Goal: Transaction & Acquisition: Book appointment/travel/reservation

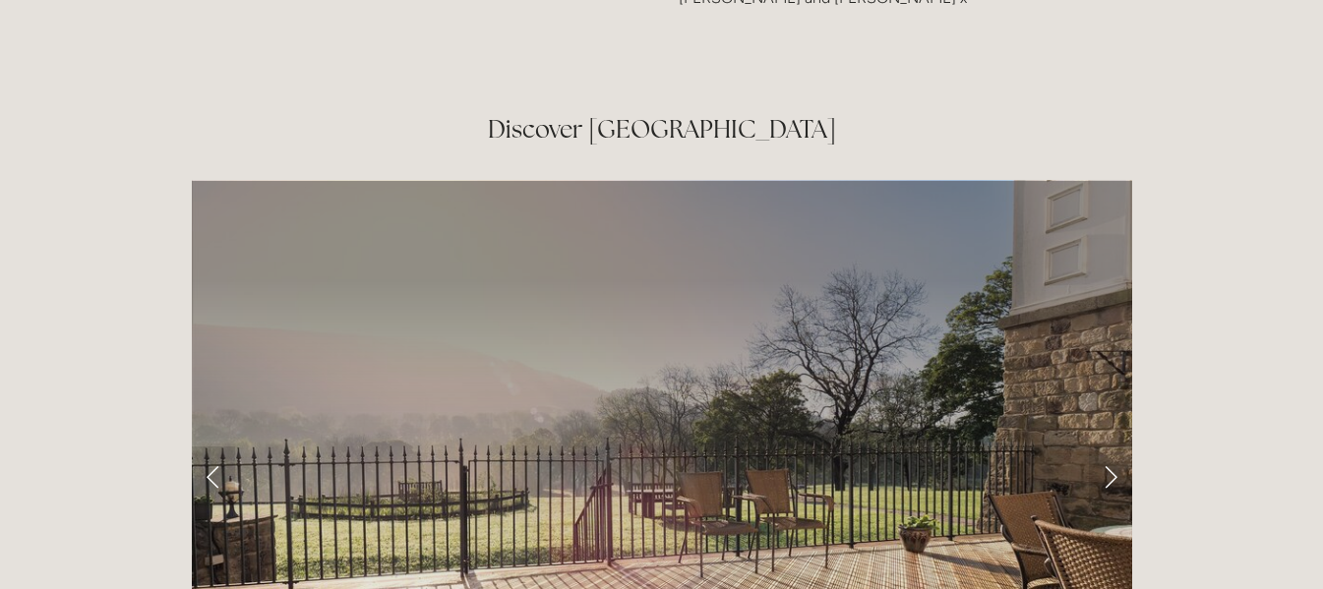
scroll to position [2952, 0]
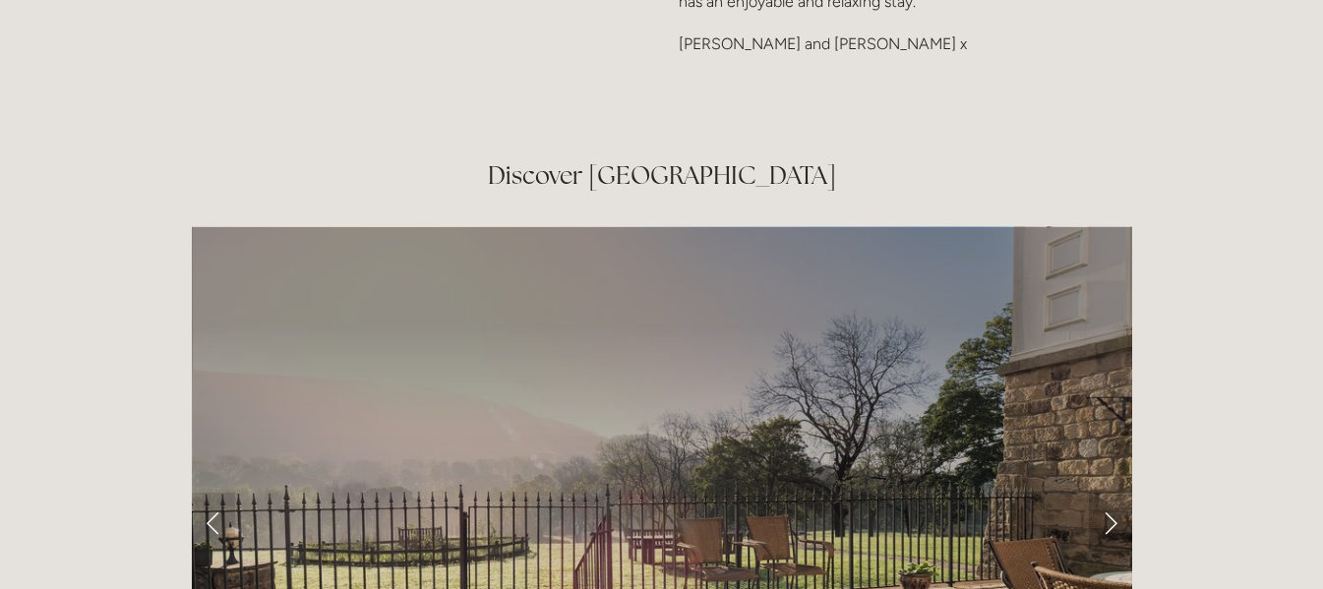
click at [1111, 493] on link "Next Slide" at bounding box center [1110, 522] width 43 height 59
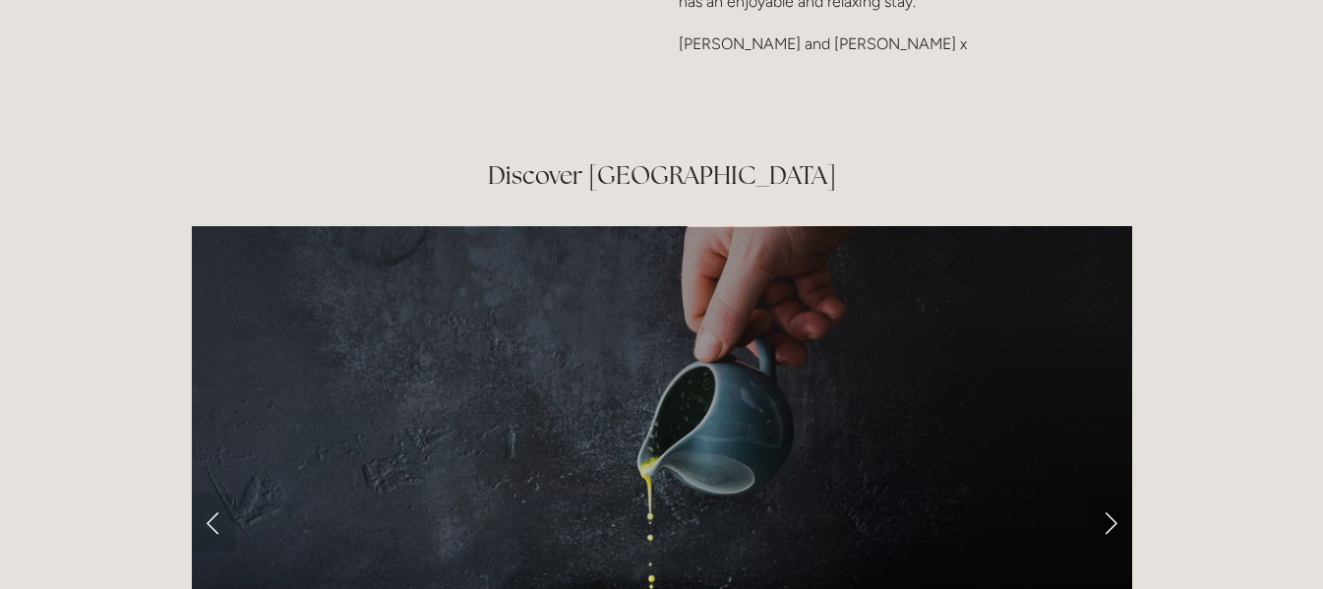
click at [1111, 493] on link "Next Slide" at bounding box center [1110, 522] width 43 height 59
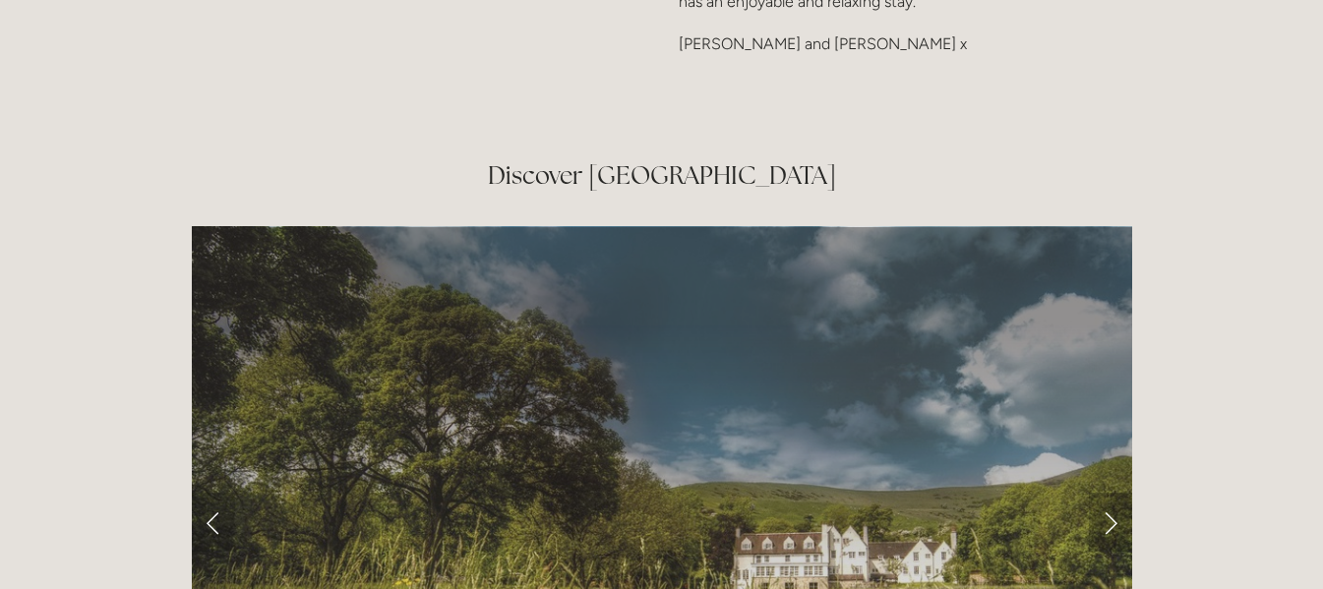
click at [1111, 493] on link "Next Slide" at bounding box center [1110, 522] width 43 height 59
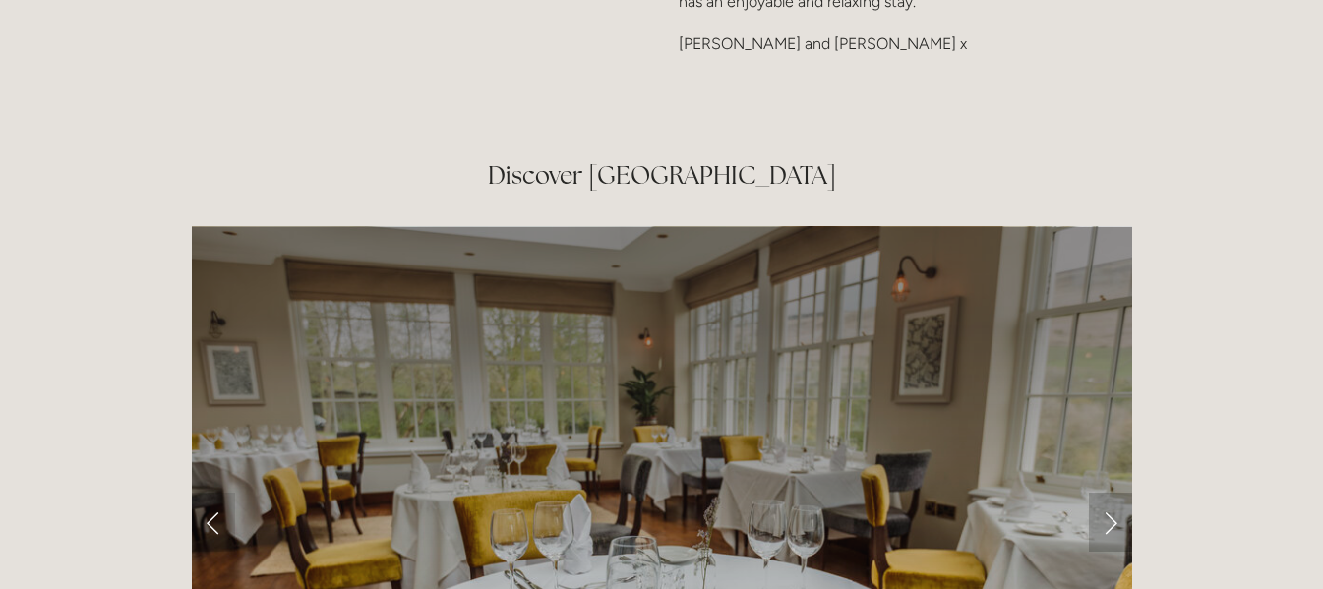
click at [1111, 493] on link "Next Slide" at bounding box center [1110, 522] width 43 height 59
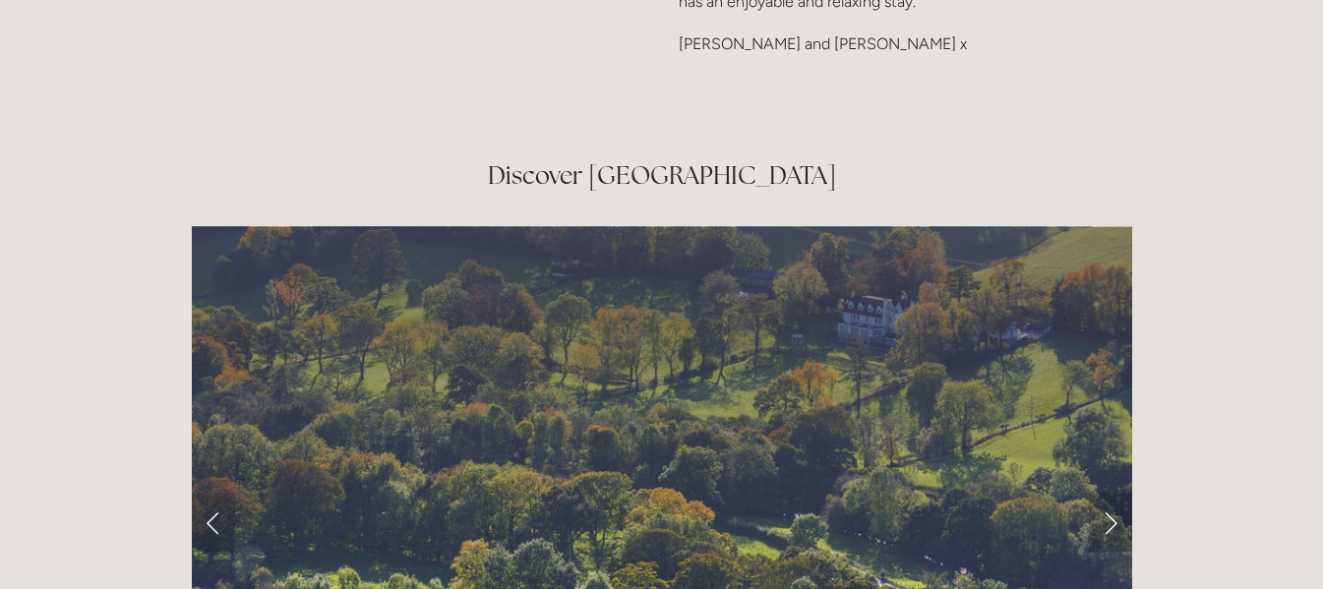
click at [1111, 493] on link "Next Slide" at bounding box center [1110, 522] width 43 height 59
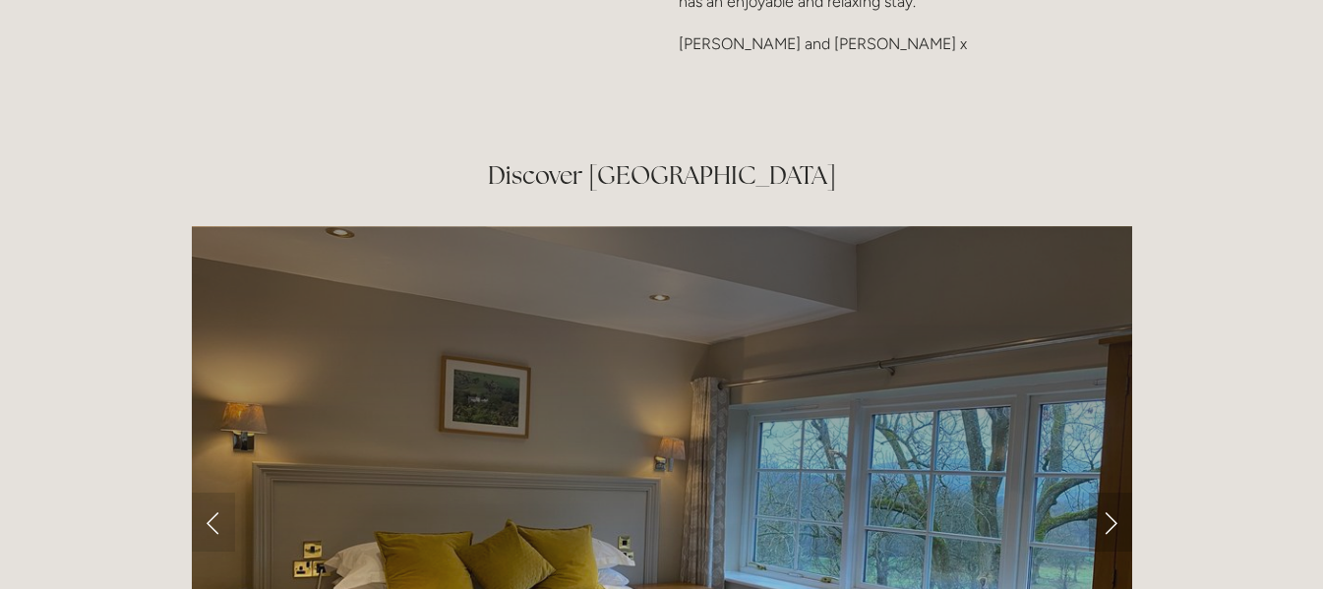
click at [1111, 493] on link "Next Slide" at bounding box center [1110, 522] width 43 height 59
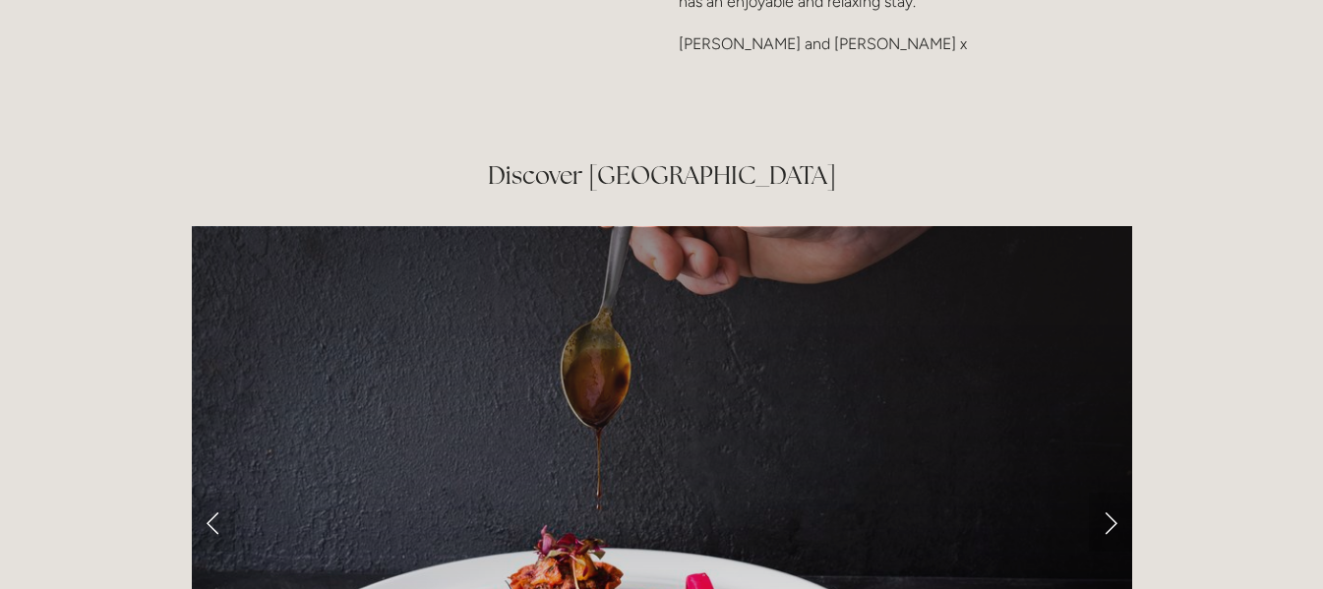
click at [1111, 493] on link "Next Slide" at bounding box center [1110, 522] width 43 height 59
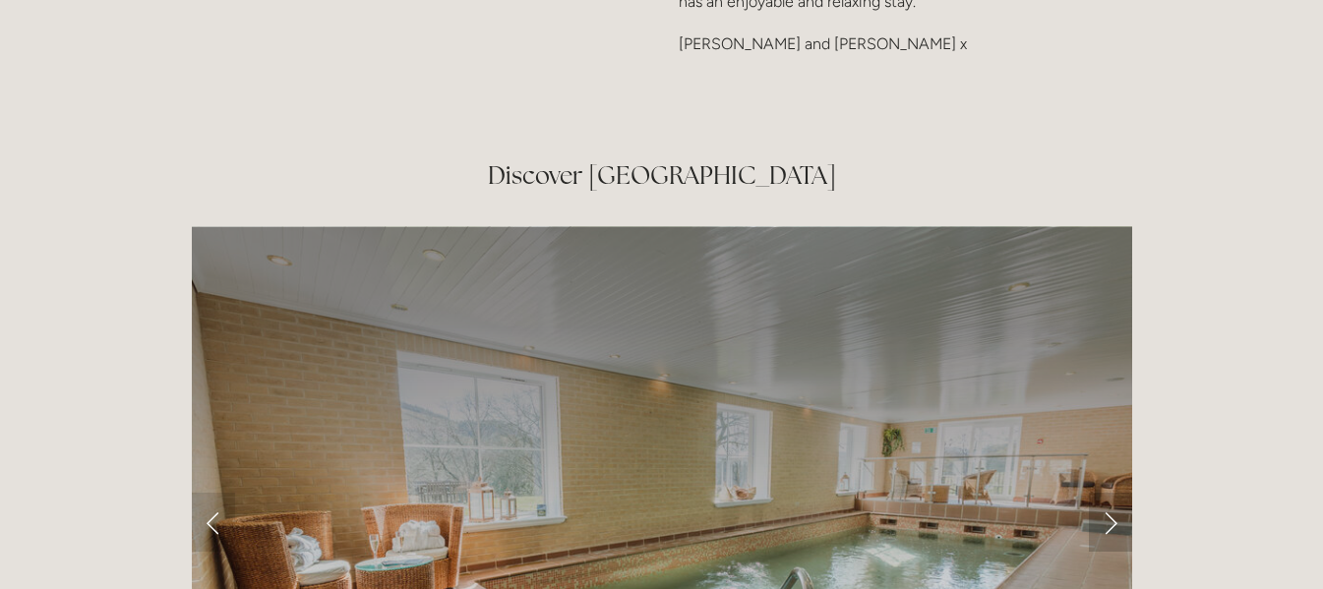
click at [1111, 493] on link "Next Slide" at bounding box center [1110, 522] width 43 height 59
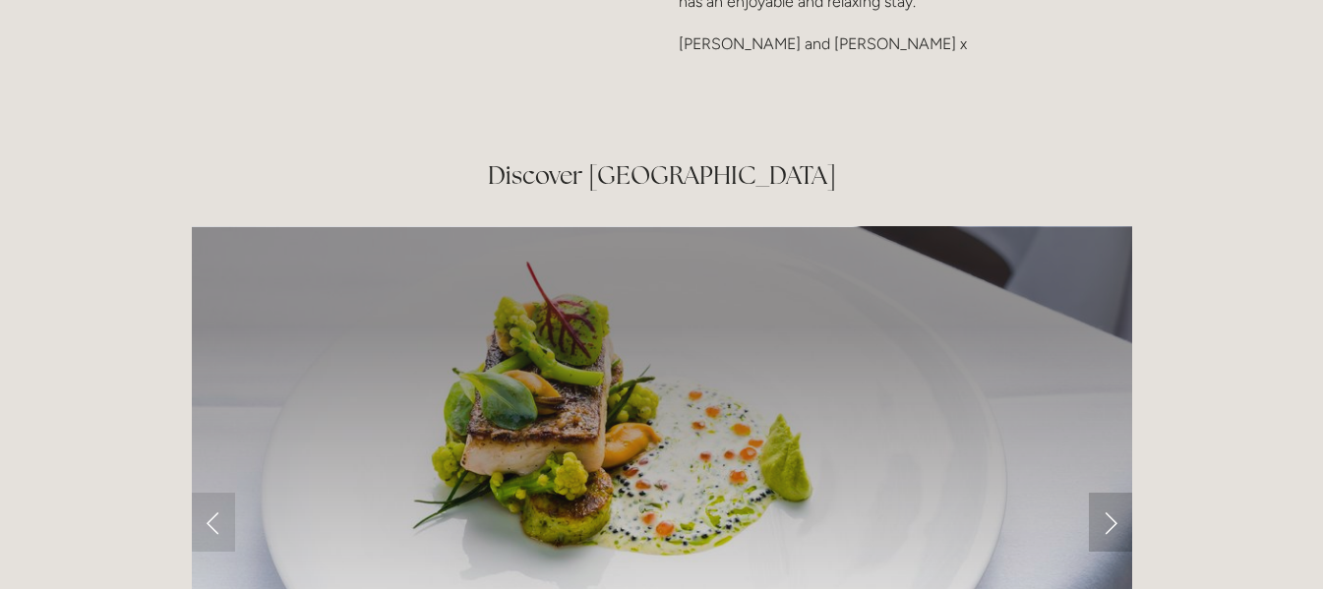
click at [1111, 493] on link "Next Slide" at bounding box center [1110, 522] width 43 height 59
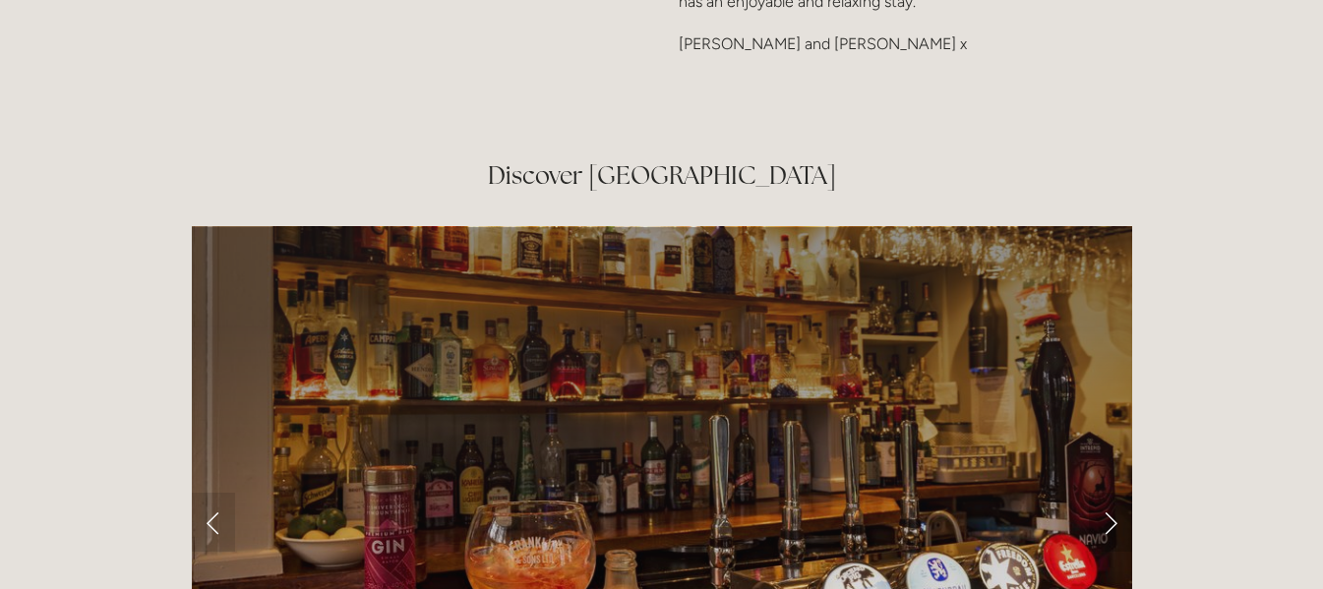
click at [1111, 493] on link "Next Slide" at bounding box center [1110, 522] width 43 height 59
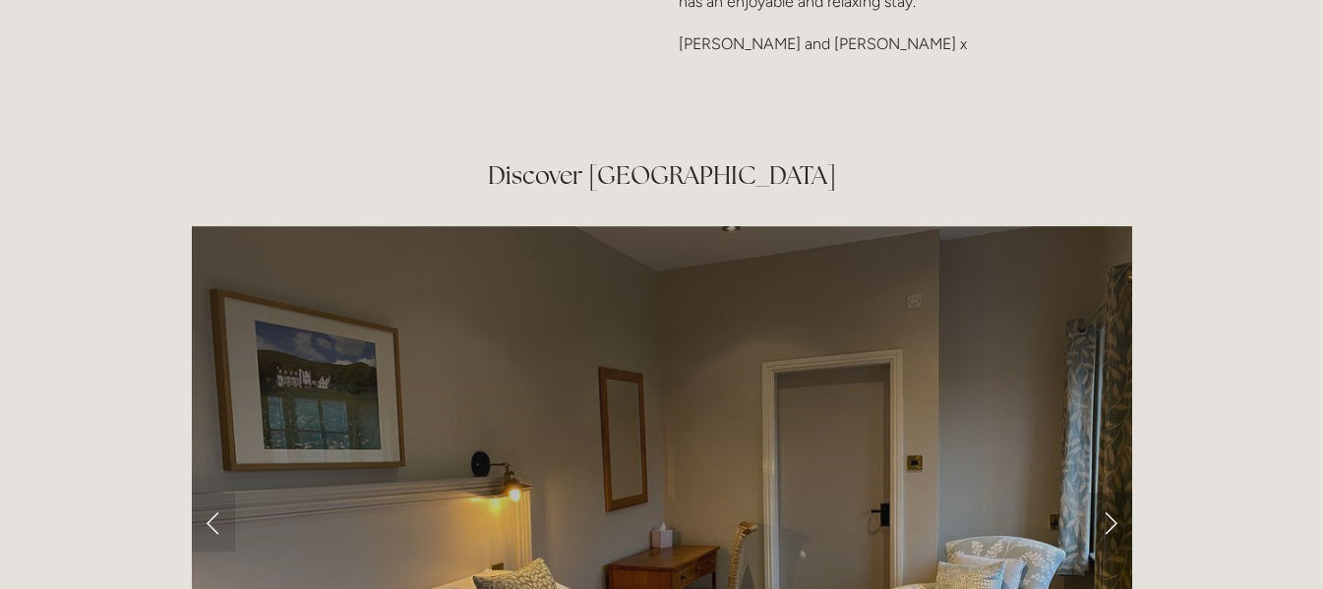
click at [1111, 493] on link "Next Slide" at bounding box center [1110, 522] width 43 height 59
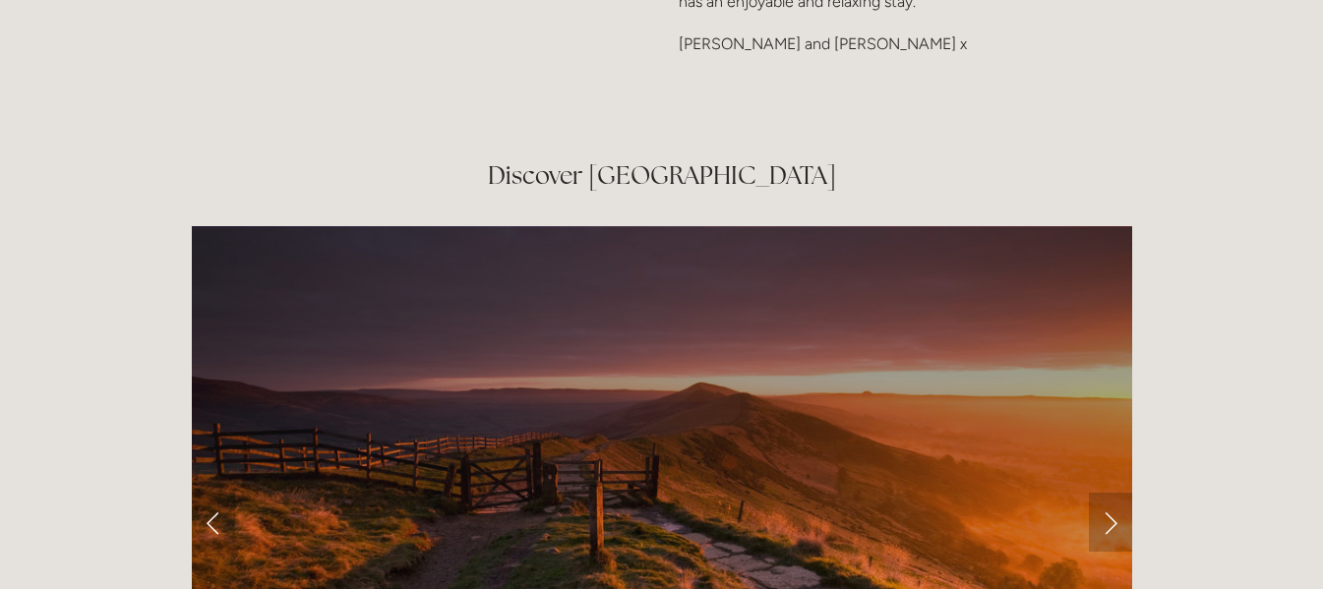
click at [1111, 493] on link "Next Slide" at bounding box center [1110, 522] width 43 height 59
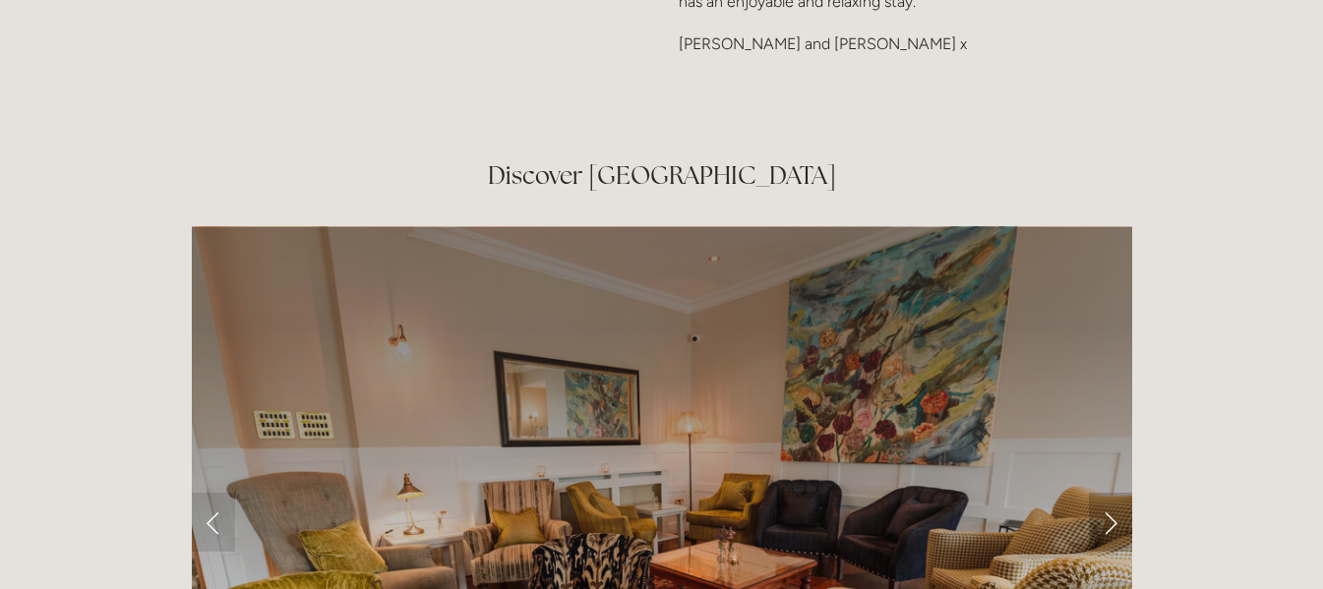
click at [1111, 493] on link "Next Slide" at bounding box center [1110, 522] width 43 height 59
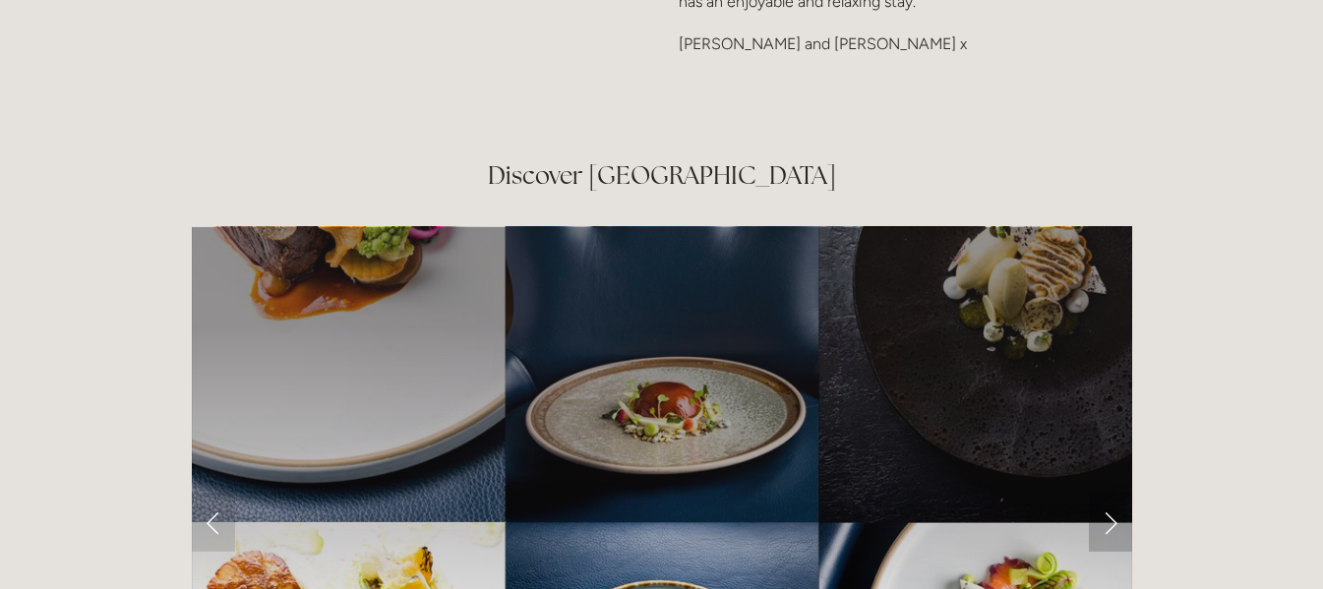
click at [1111, 493] on link "Next Slide" at bounding box center [1110, 522] width 43 height 59
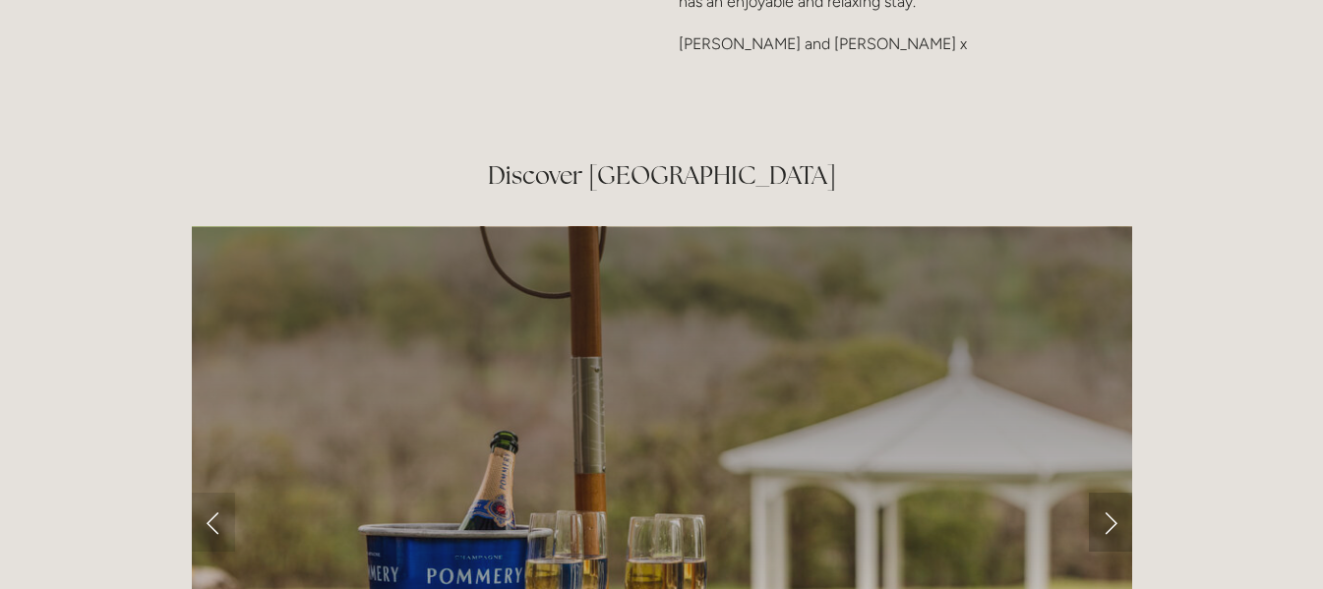
click at [1111, 493] on link "Next Slide" at bounding box center [1110, 522] width 43 height 59
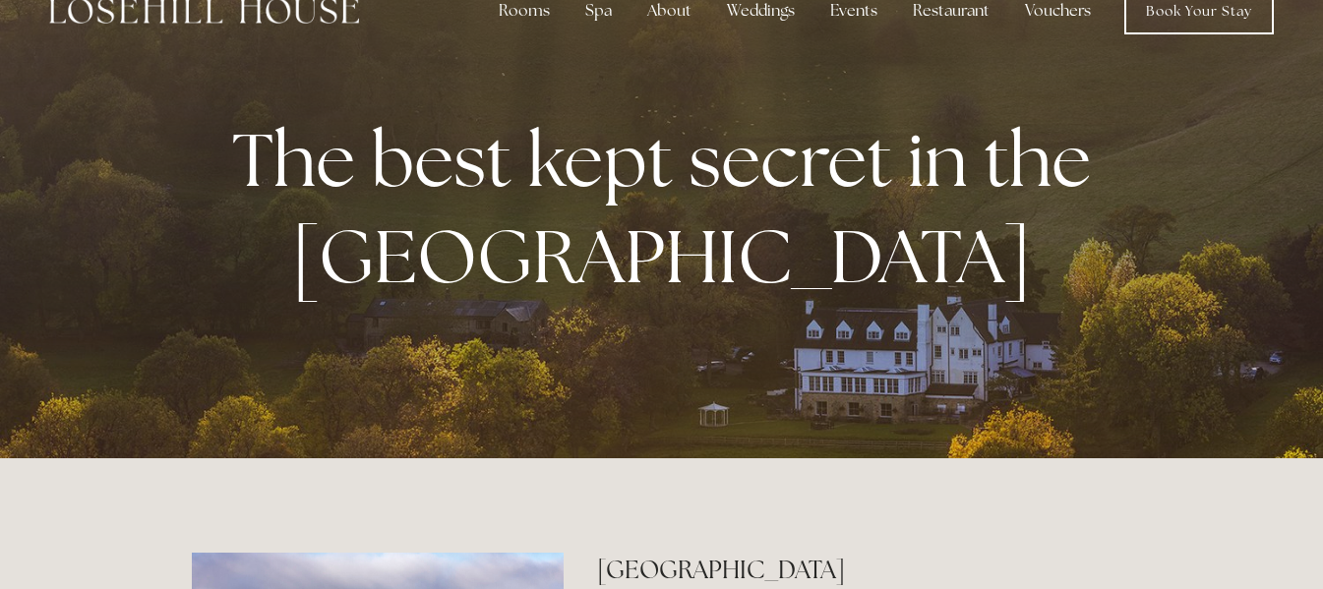
scroll to position [0, 0]
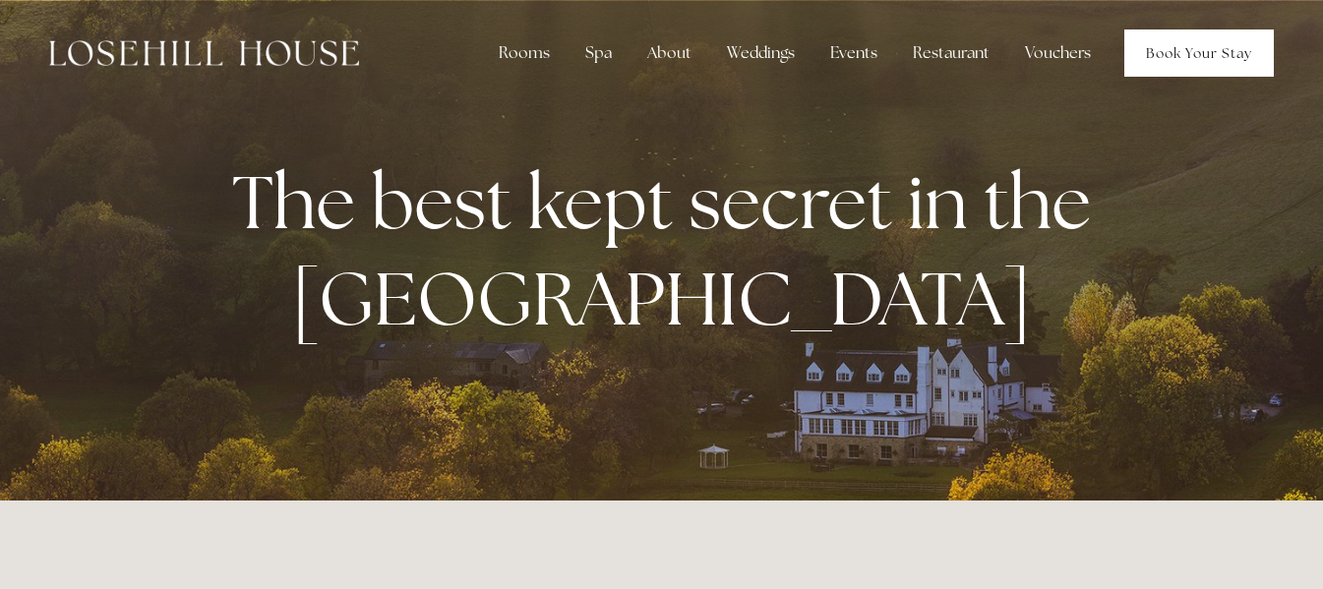
click at [1193, 51] on link "Book Your Stay" at bounding box center [1200, 53] width 150 height 47
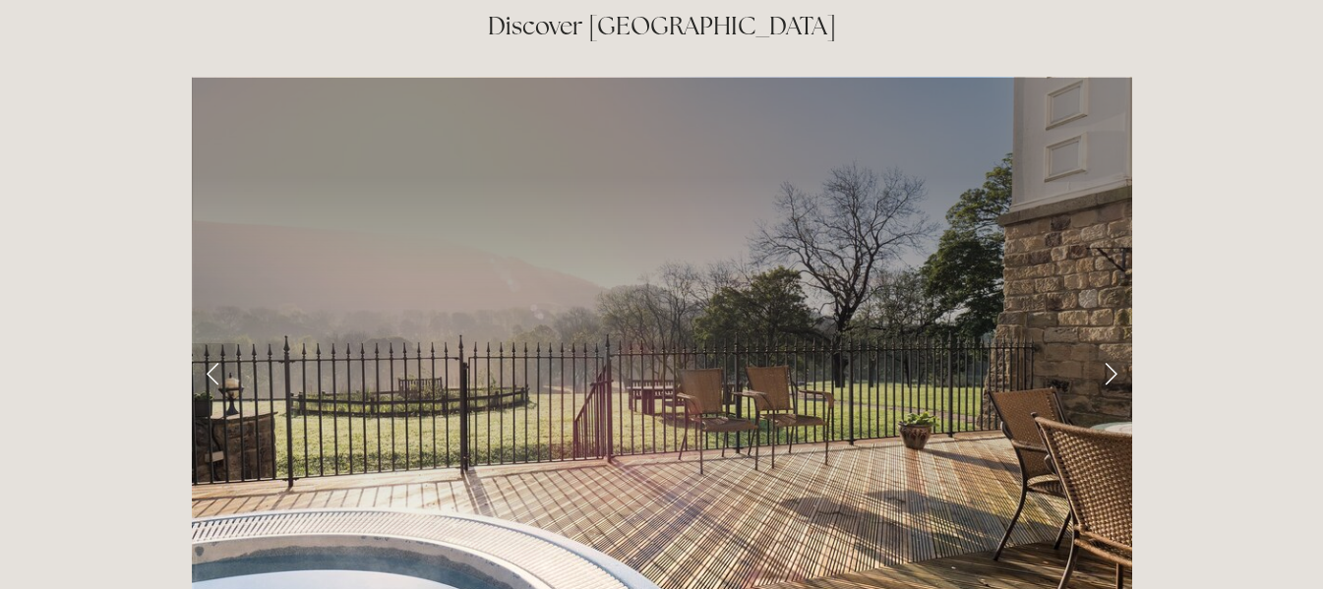
scroll to position [3149, 0]
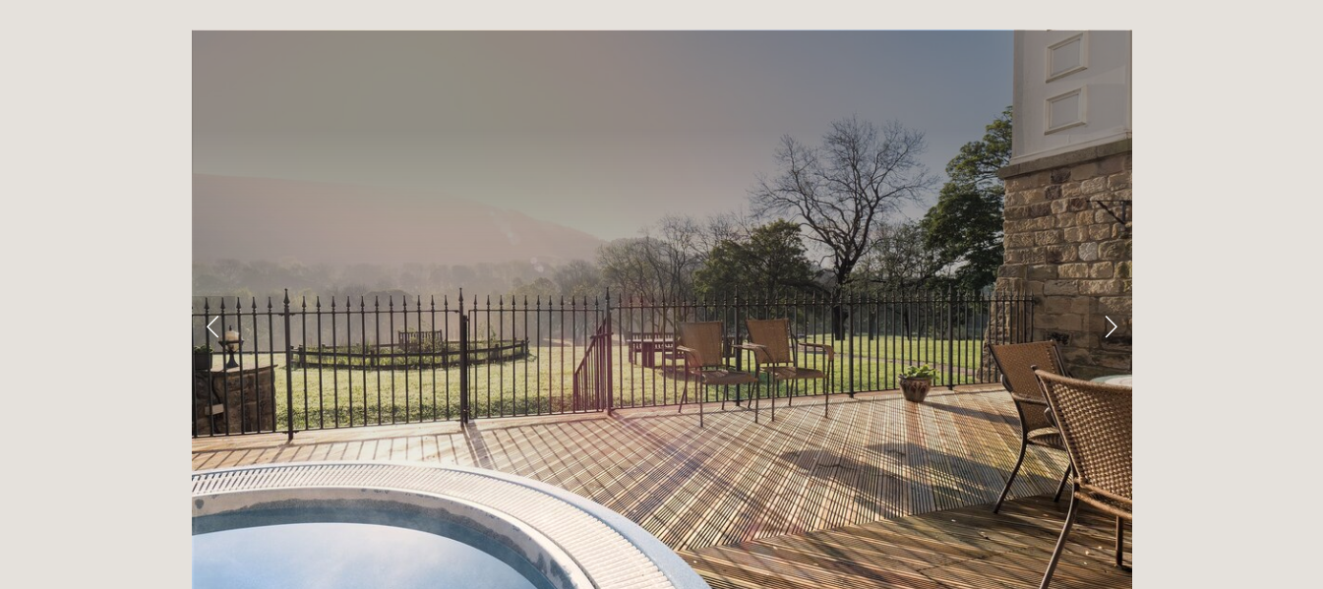
click at [1117, 296] on link "Next Slide" at bounding box center [1110, 325] width 43 height 59
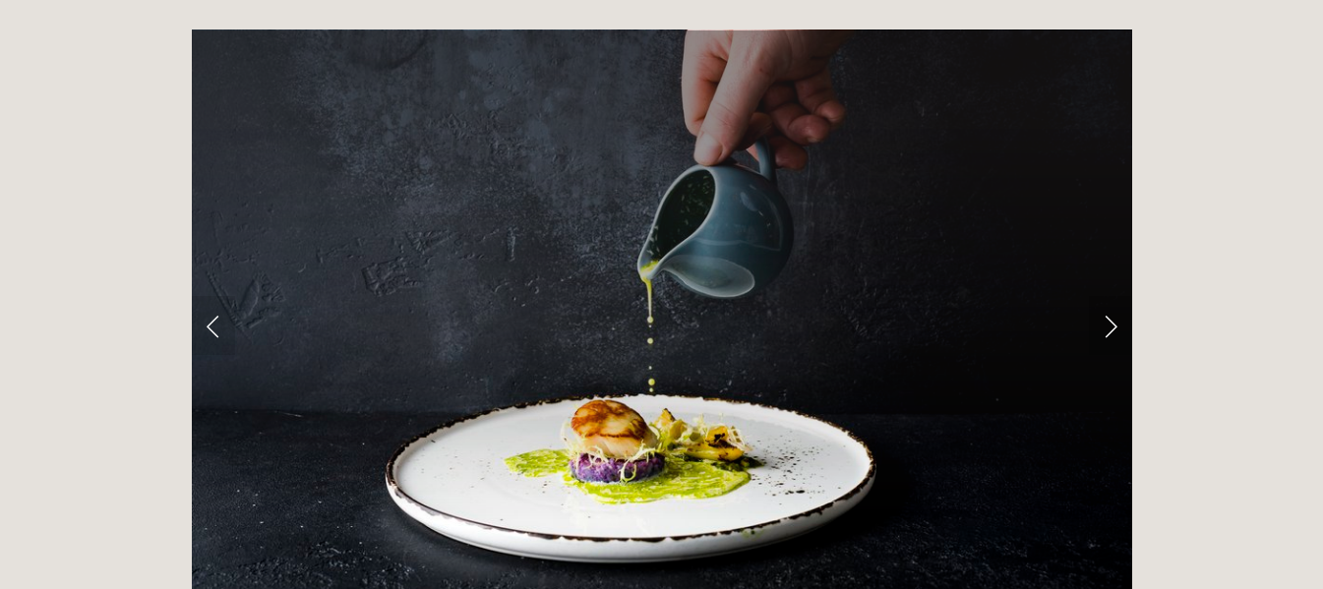
click at [1117, 296] on link "Next Slide" at bounding box center [1110, 325] width 43 height 59
click at [1111, 296] on link "Next Slide" at bounding box center [1110, 325] width 43 height 59
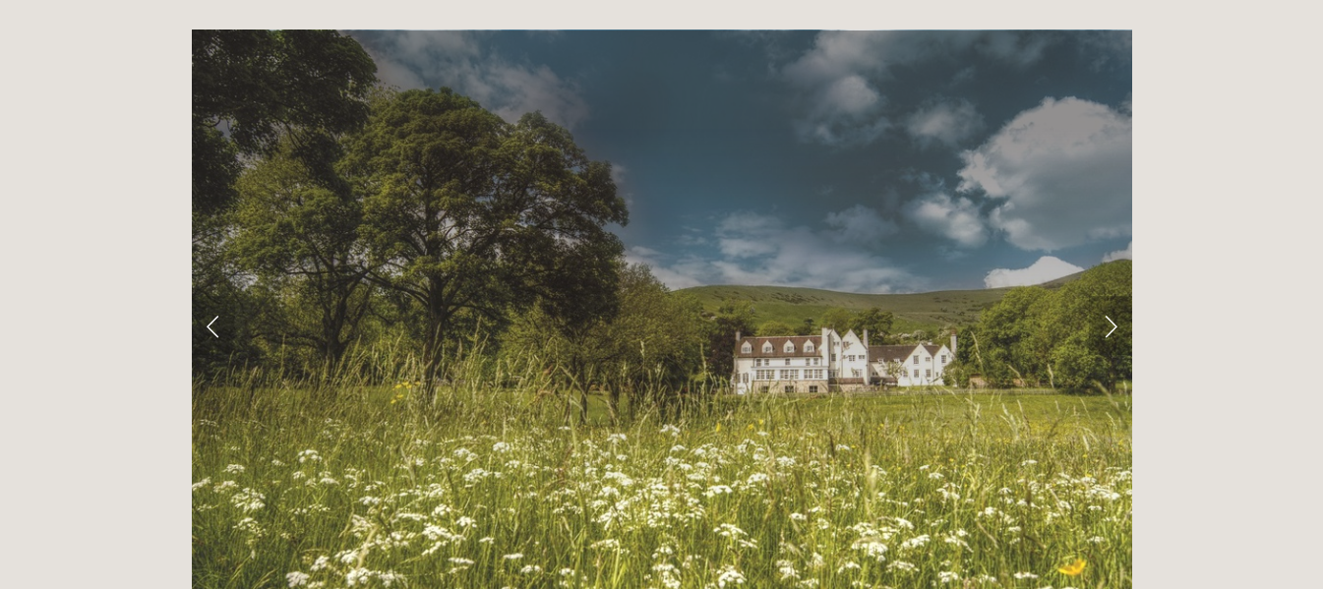
click at [1111, 296] on link "Next Slide" at bounding box center [1110, 325] width 43 height 59
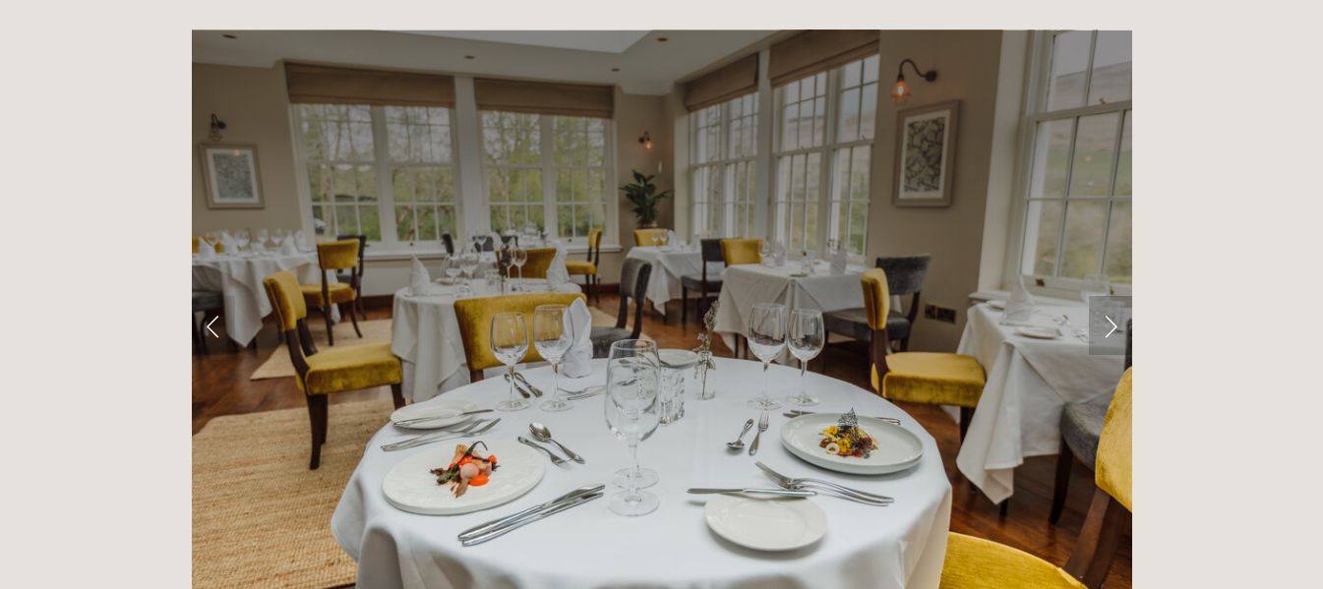
click at [1111, 296] on link "Next Slide" at bounding box center [1110, 325] width 43 height 59
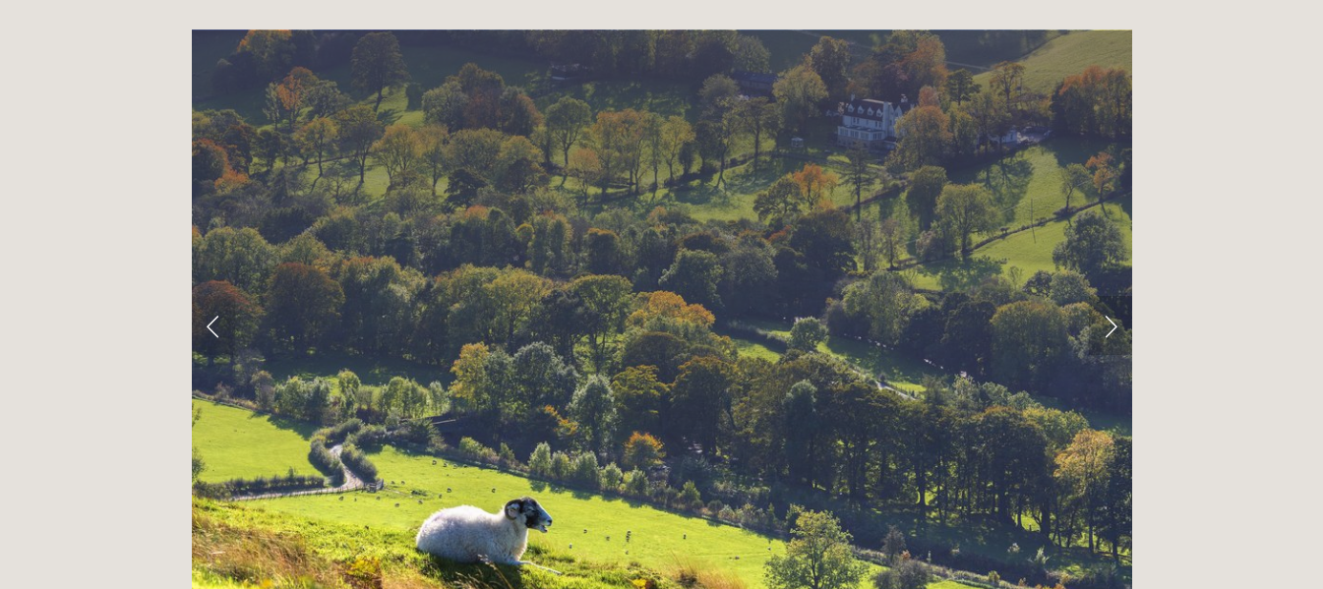
click at [1111, 296] on link "Next Slide" at bounding box center [1110, 325] width 43 height 59
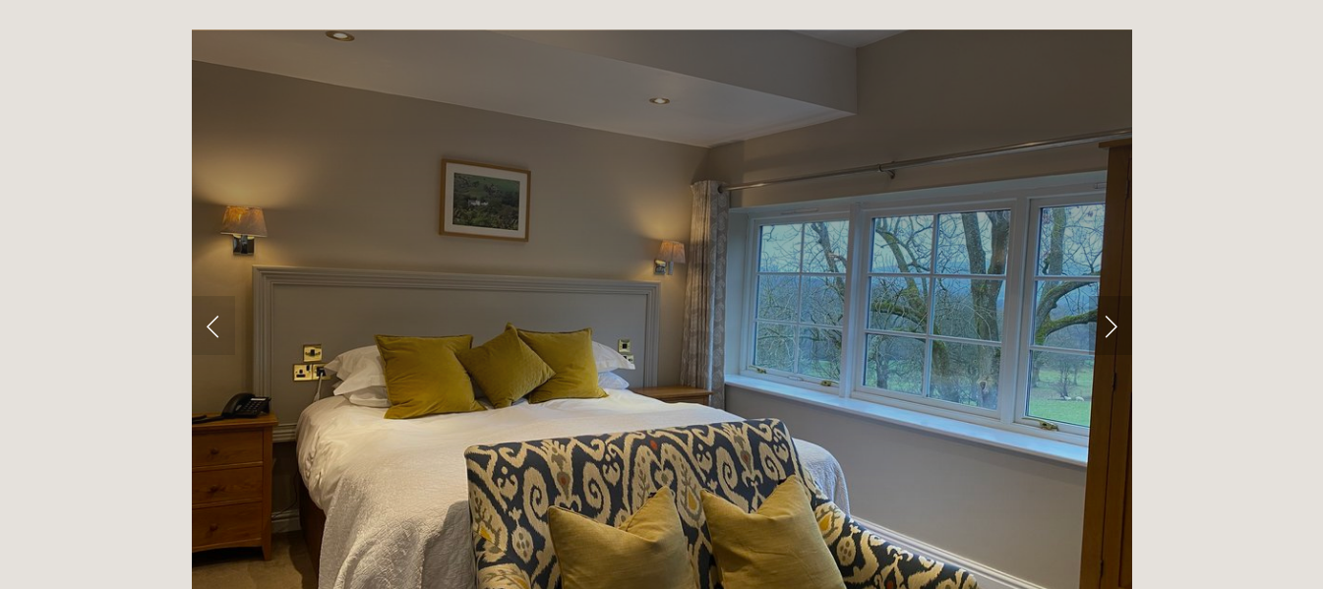
click at [1111, 296] on link "Next Slide" at bounding box center [1110, 325] width 43 height 59
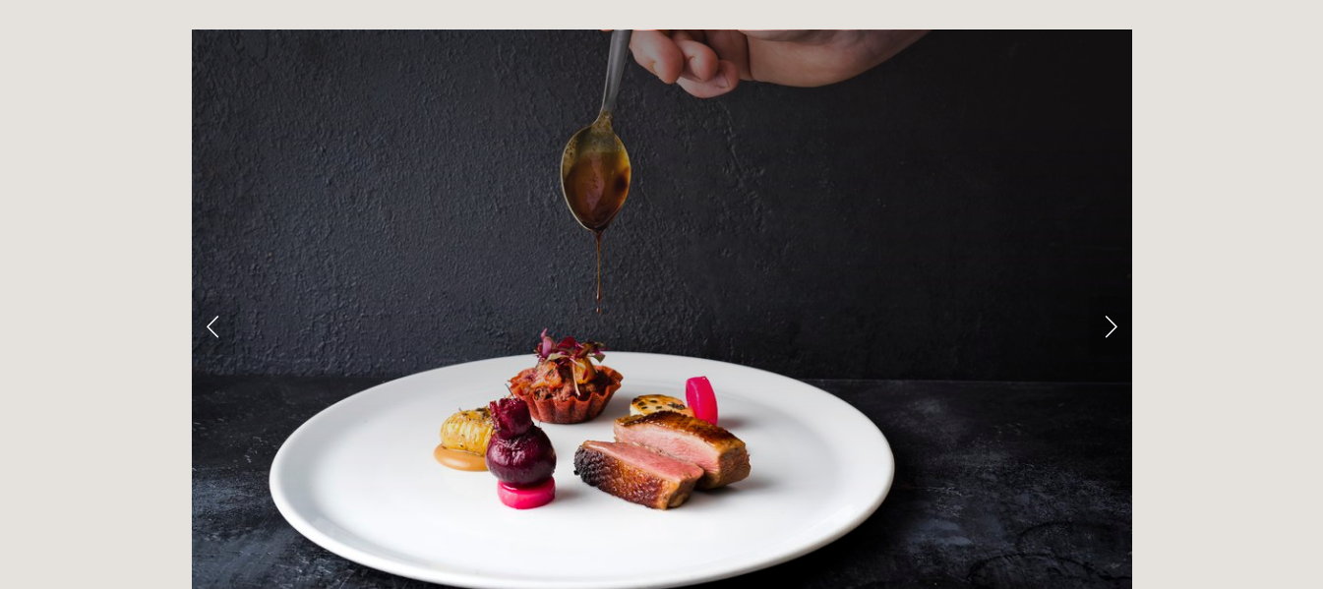
click at [1111, 296] on link "Next Slide" at bounding box center [1110, 325] width 43 height 59
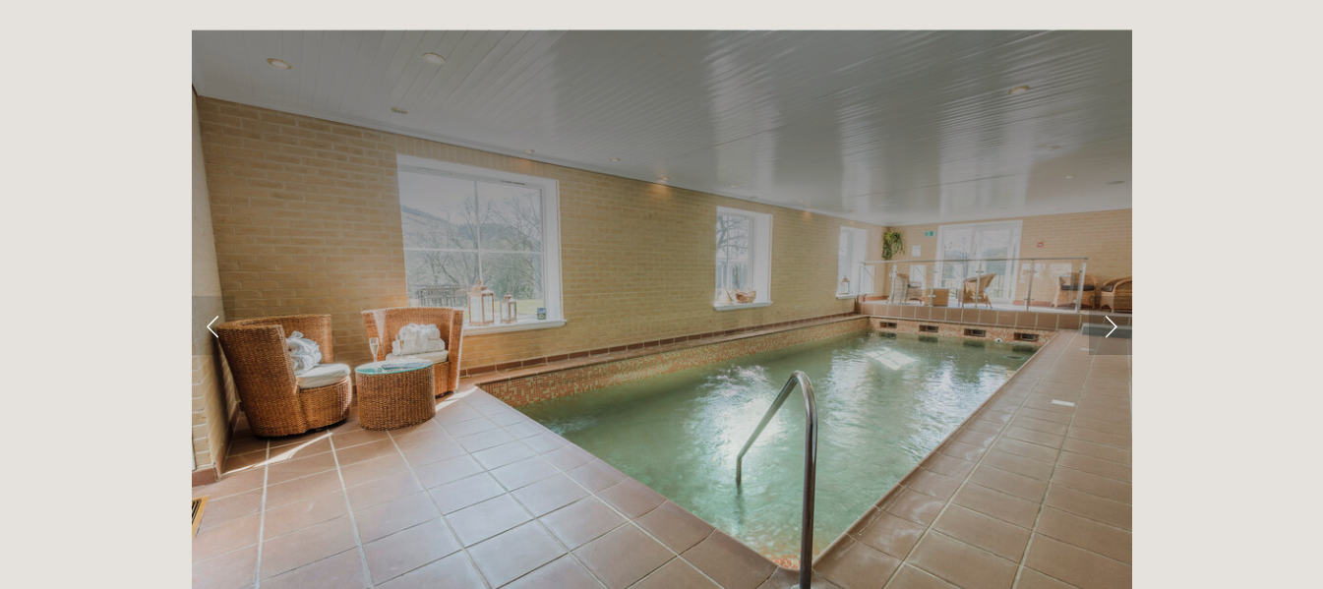
click at [1111, 296] on link "Next Slide" at bounding box center [1110, 325] width 43 height 59
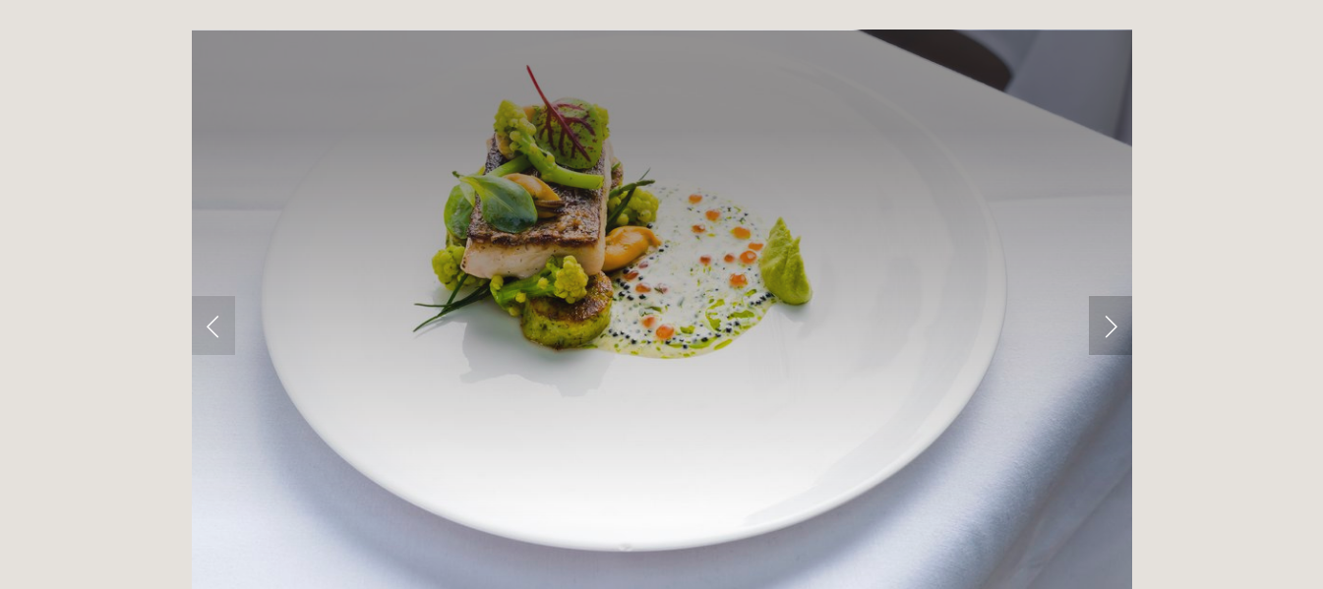
click at [1111, 296] on link "Next Slide" at bounding box center [1110, 325] width 43 height 59
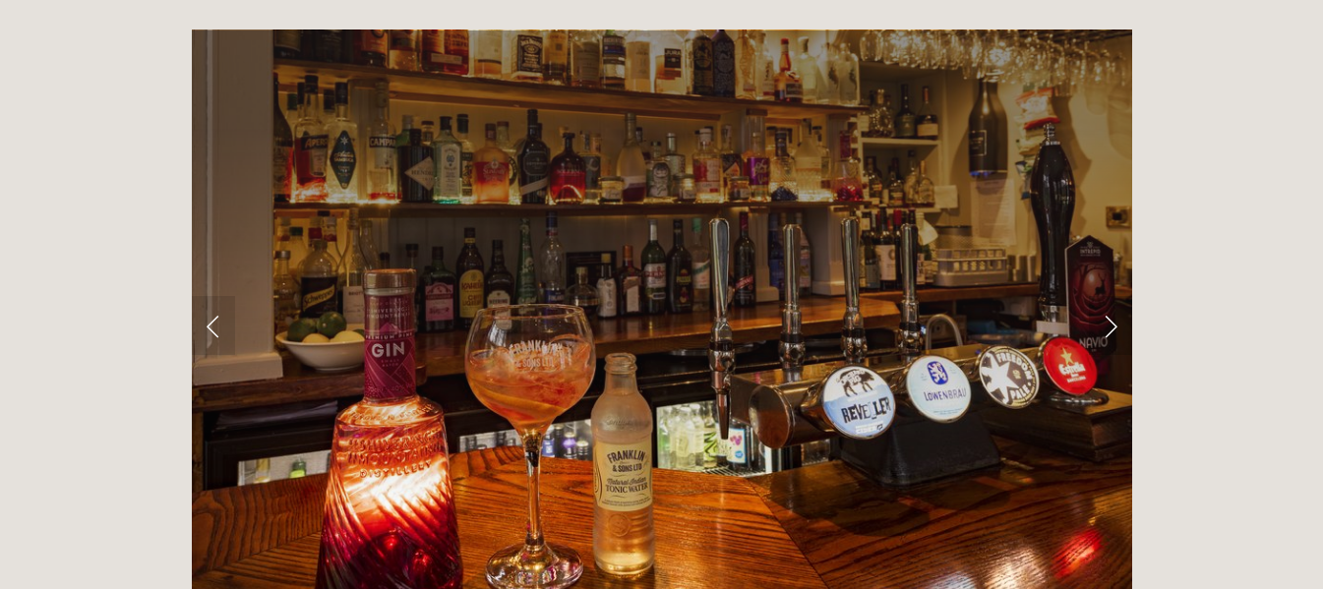
click at [1111, 296] on link "Next Slide" at bounding box center [1110, 325] width 43 height 59
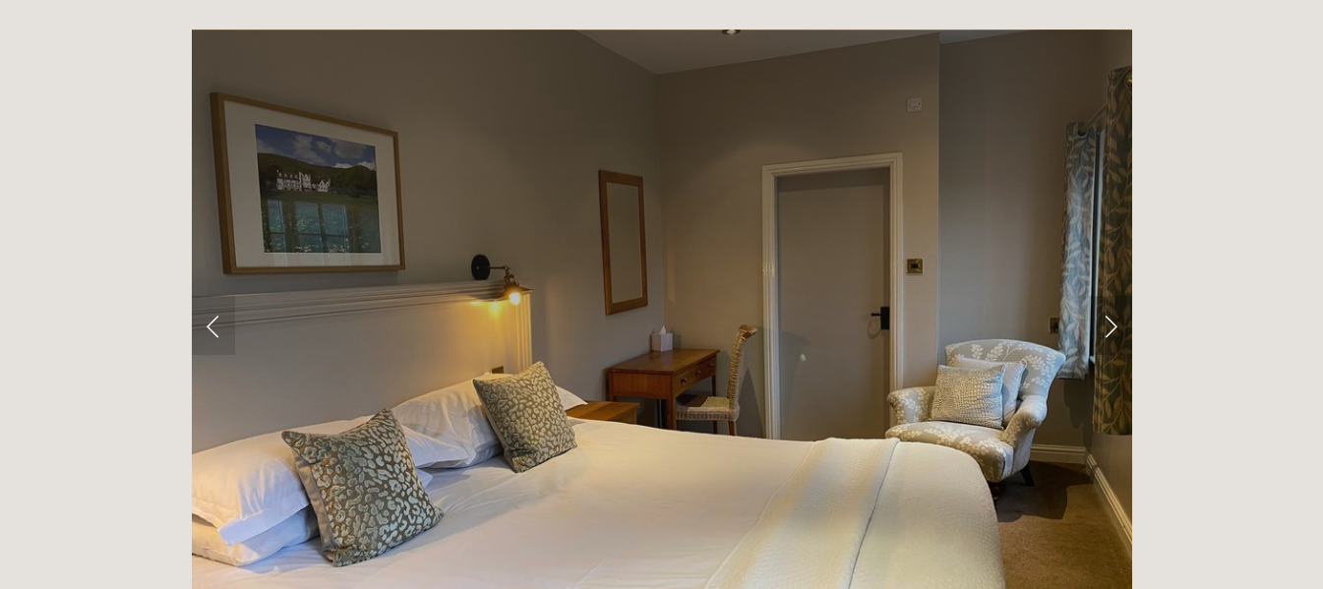
click at [1111, 296] on link "Next Slide" at bounding box center [1110, 325] width 43 height 59
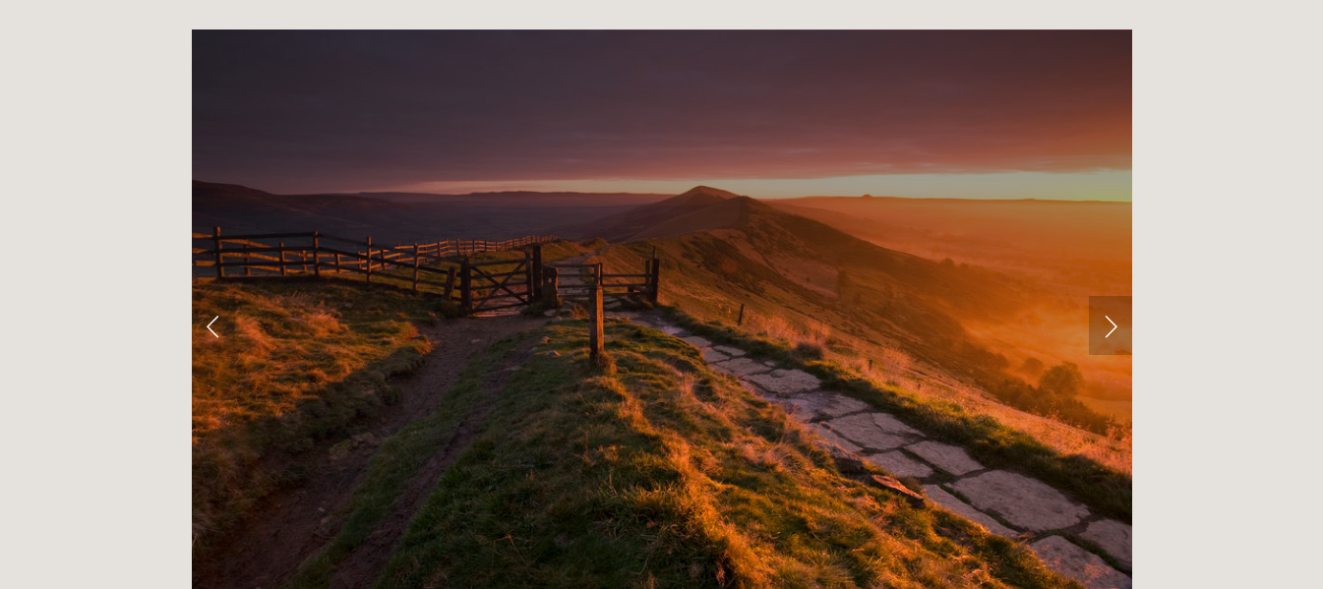
click at [1111, 296] on link "Next Slide" at bounding box center [1110, 325] width 43 height 59
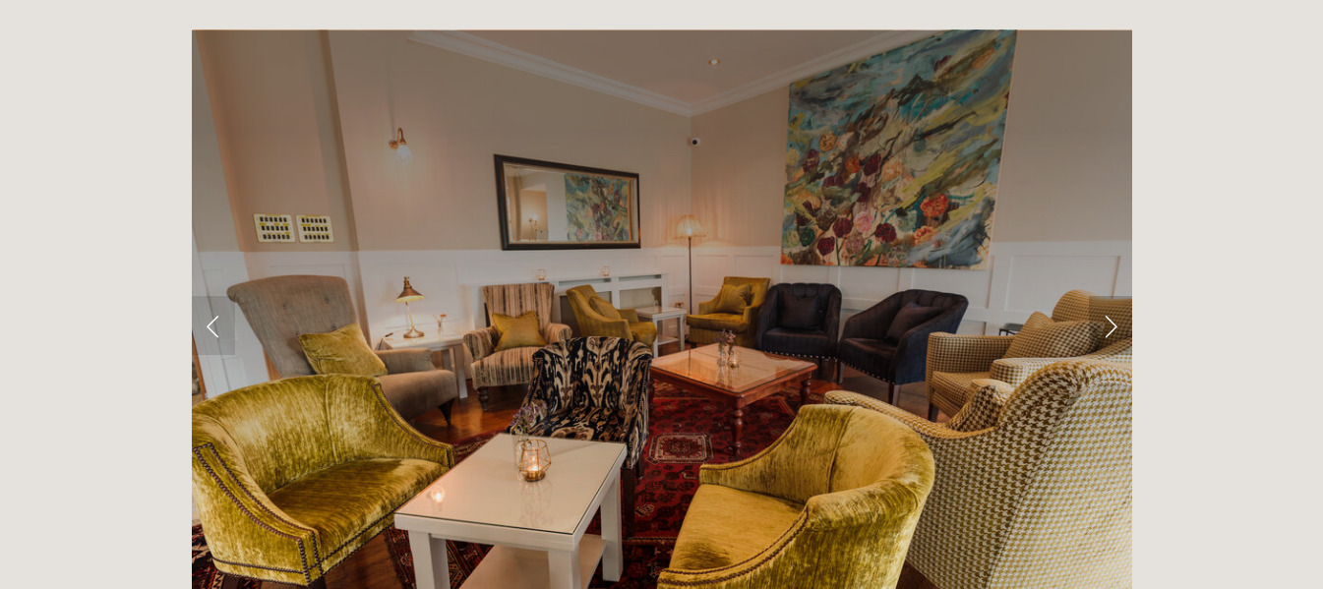
click at [1111, 296] on link "Next Slide" at bounding box center [1110, 325] width 43 height 59
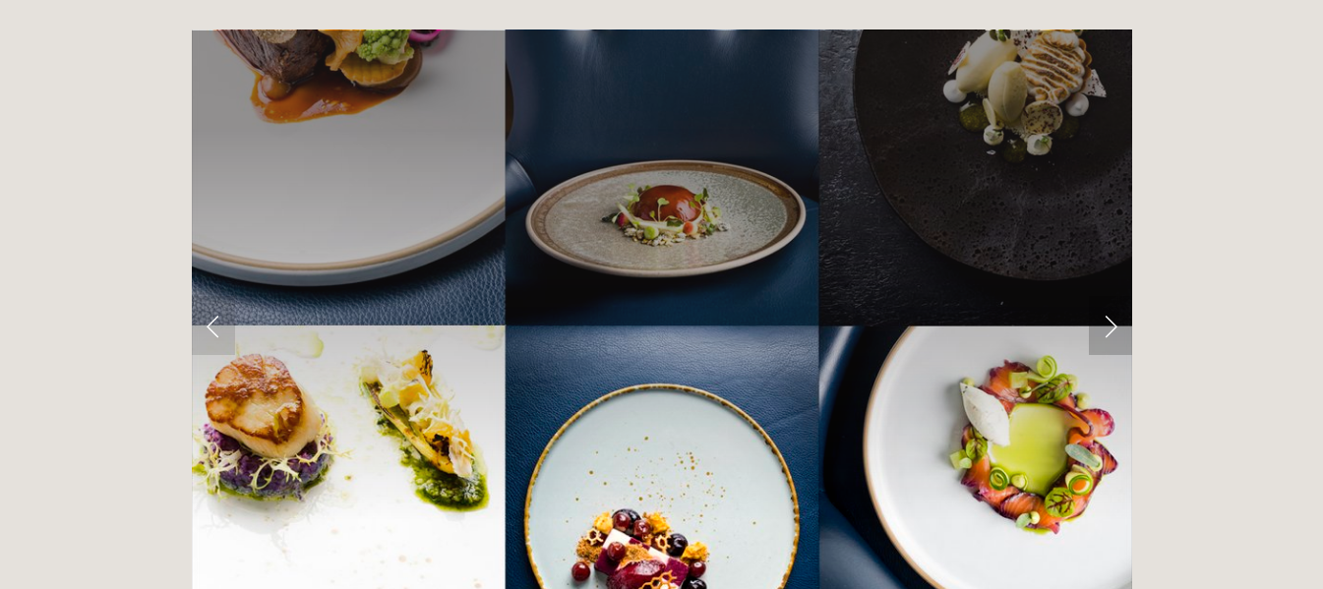
click at [1111, 296] on link "Next Slide" at bounding box center [1110, 325] width 43 height 59
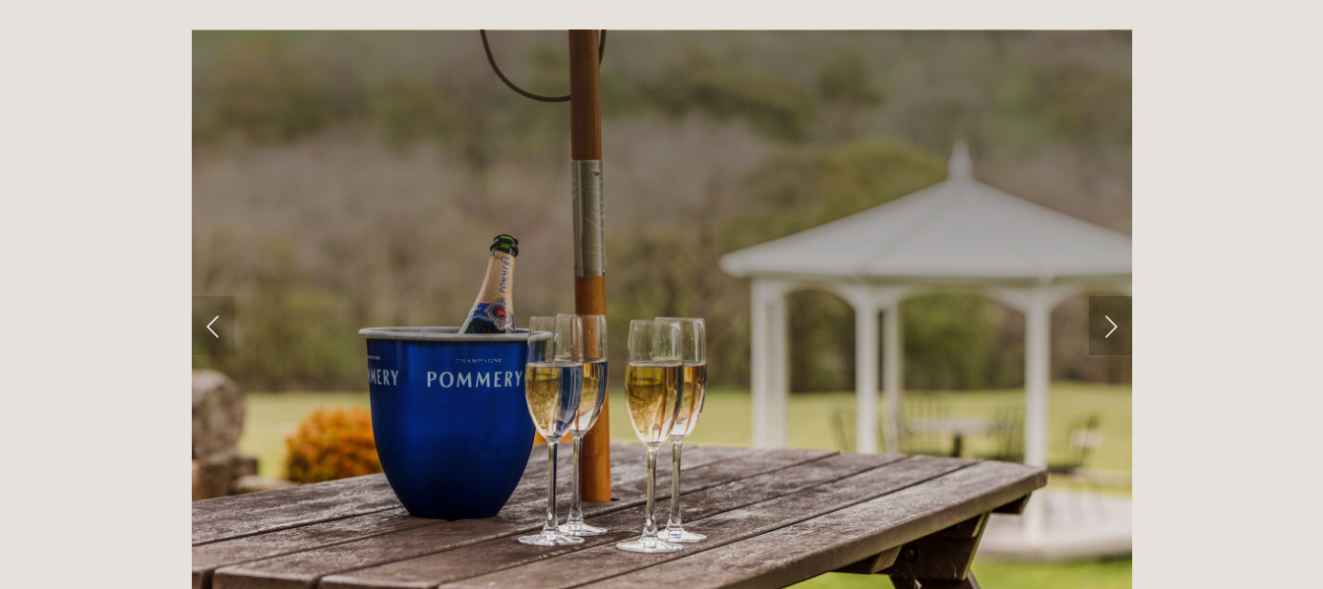
click at [1111, 296] on link "Next Slide" at bounding box center [1110, 325] width 43 height 59
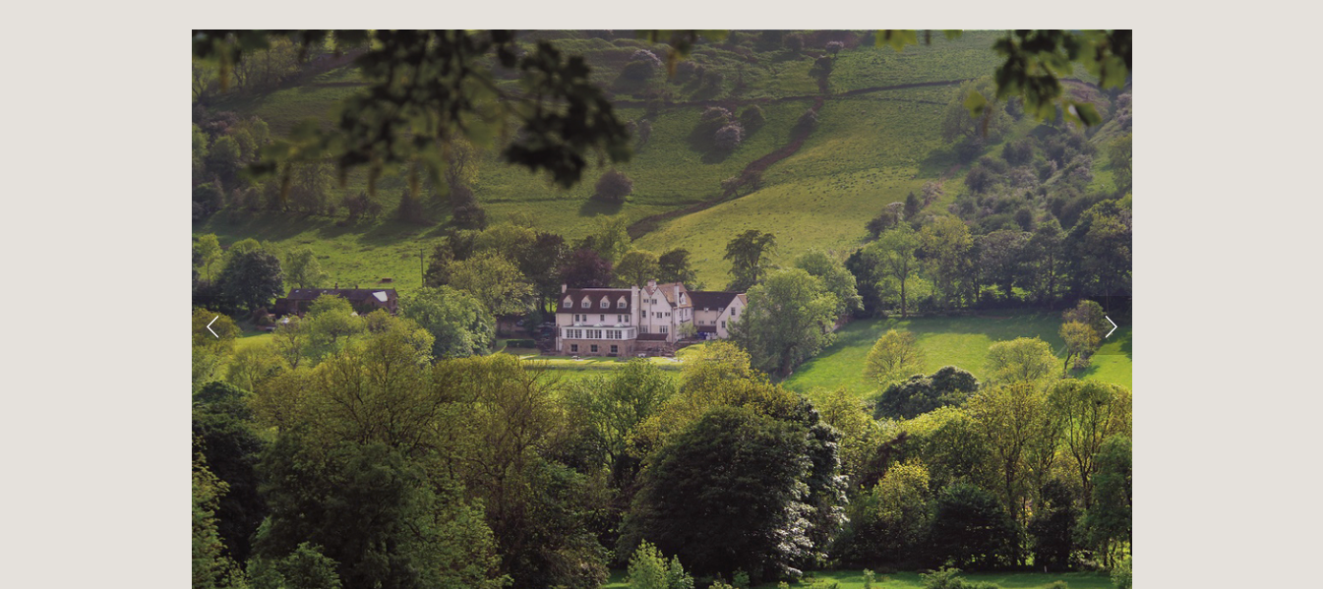
click at [1111, 296] on link "Next Slide" at bounding box center [1110, 325] width 43 height 59
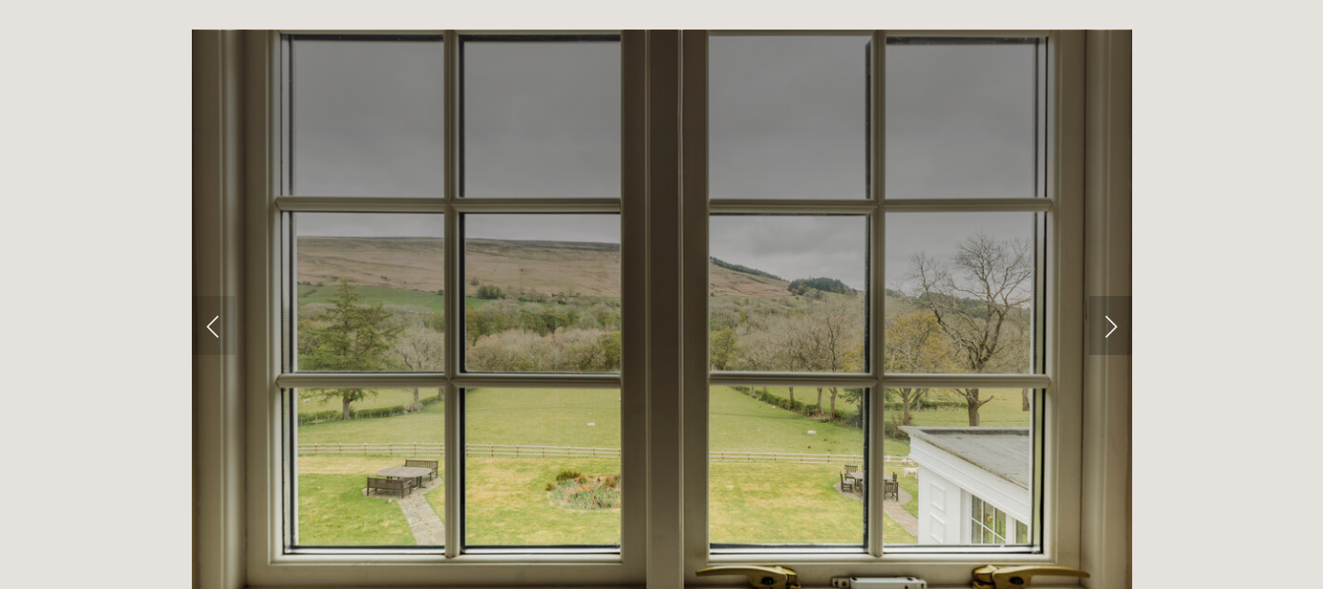
click at [1111, 296] on link "Next Slide" at bounding box center [1110, 325] width 43 height 59
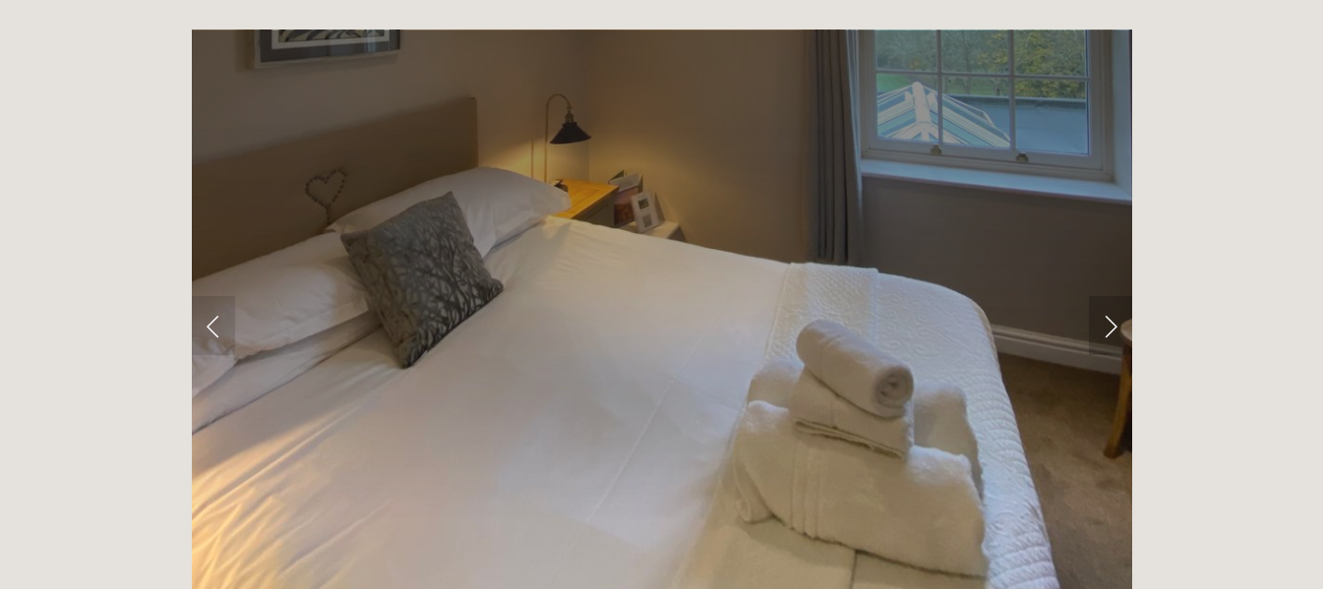
click at [1111, 296] on link "Next Slide" at bounding box center [1110, 325] width 43 height 59
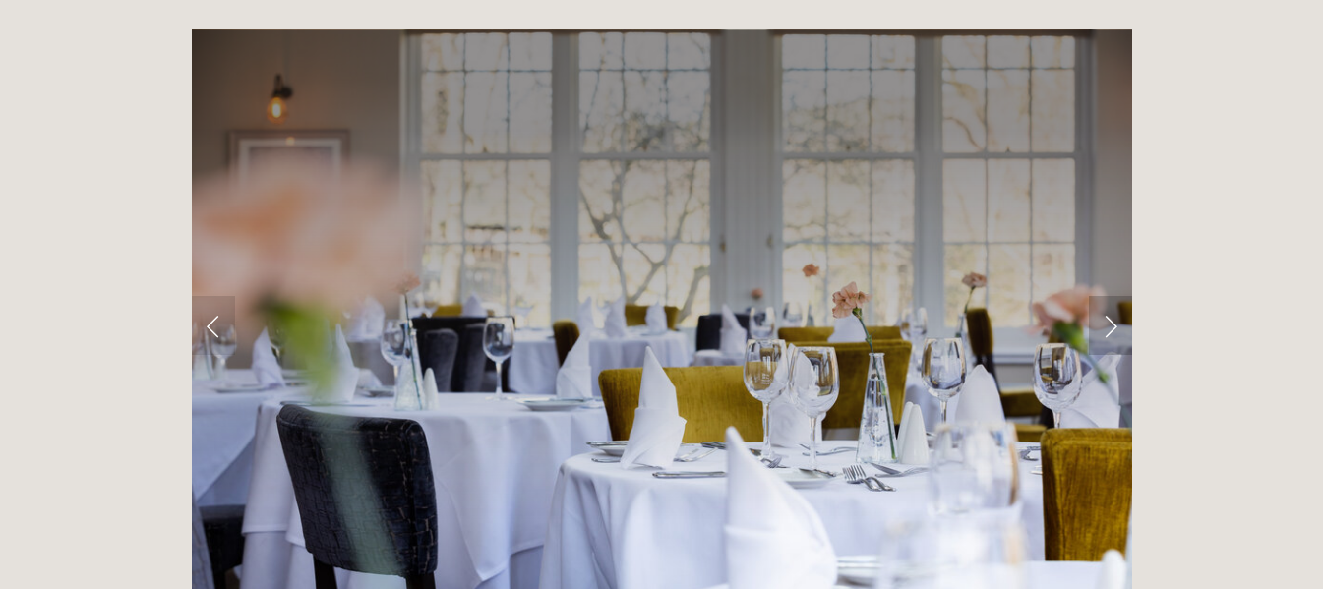
click at [1111, 296] on link "Next Slide" at bounding box center [1110, 325] width 43 height 59
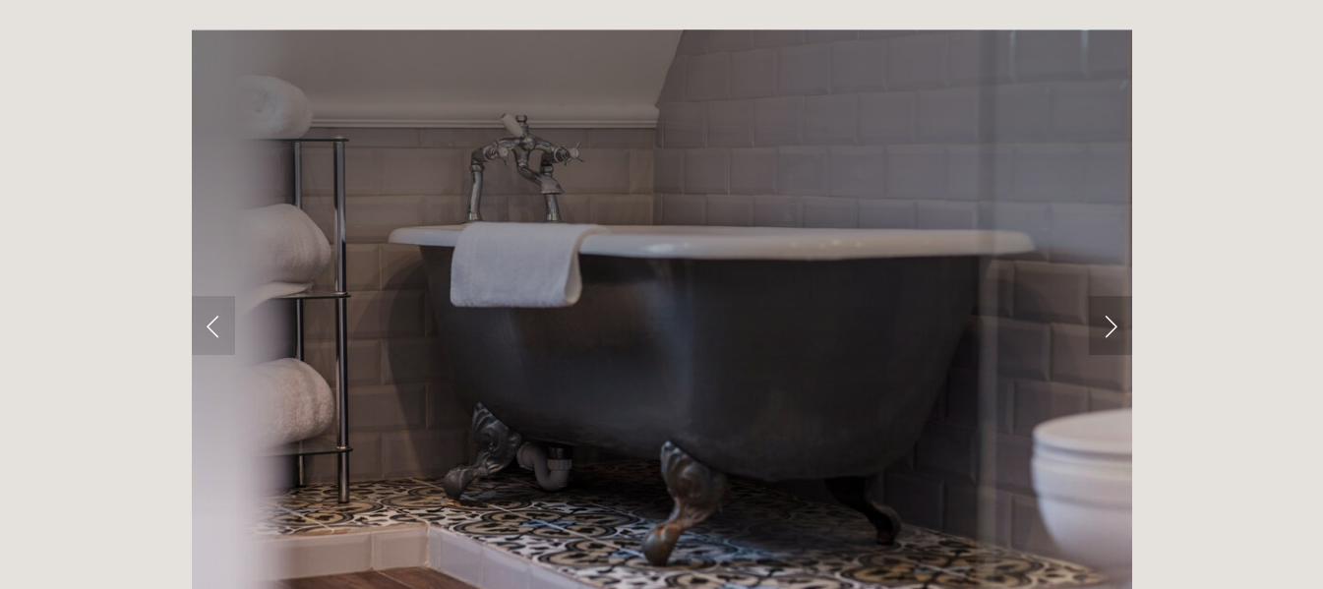
click at [1111, 296] on link "Next Slide" at bounding box center [1110, 325] width 43 height 59
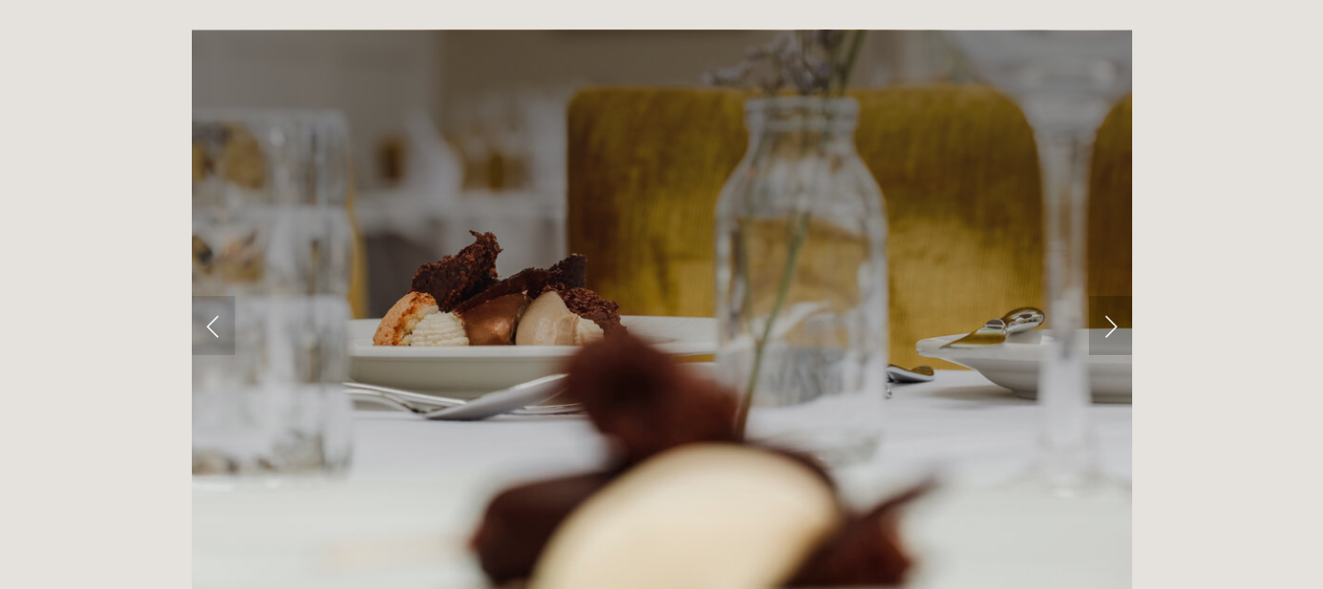
click at [1111, 296] on link "Next Slide" at bounding box center [1110, 325] width 43 height 59
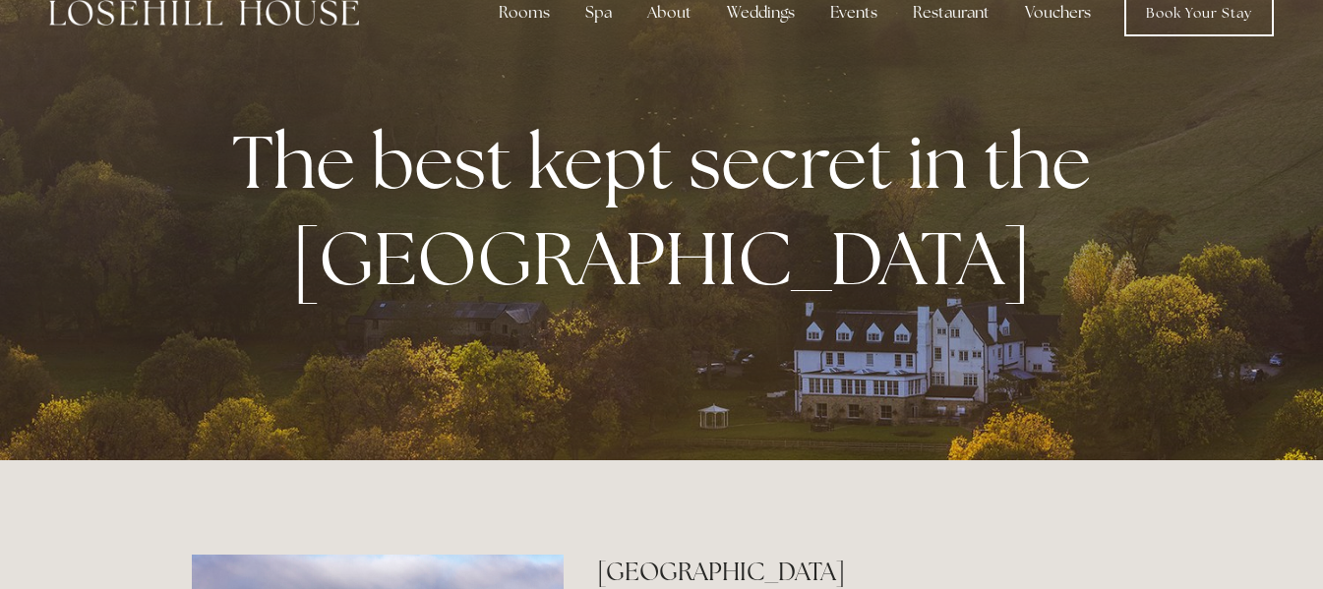
scroll to position [0, 0]
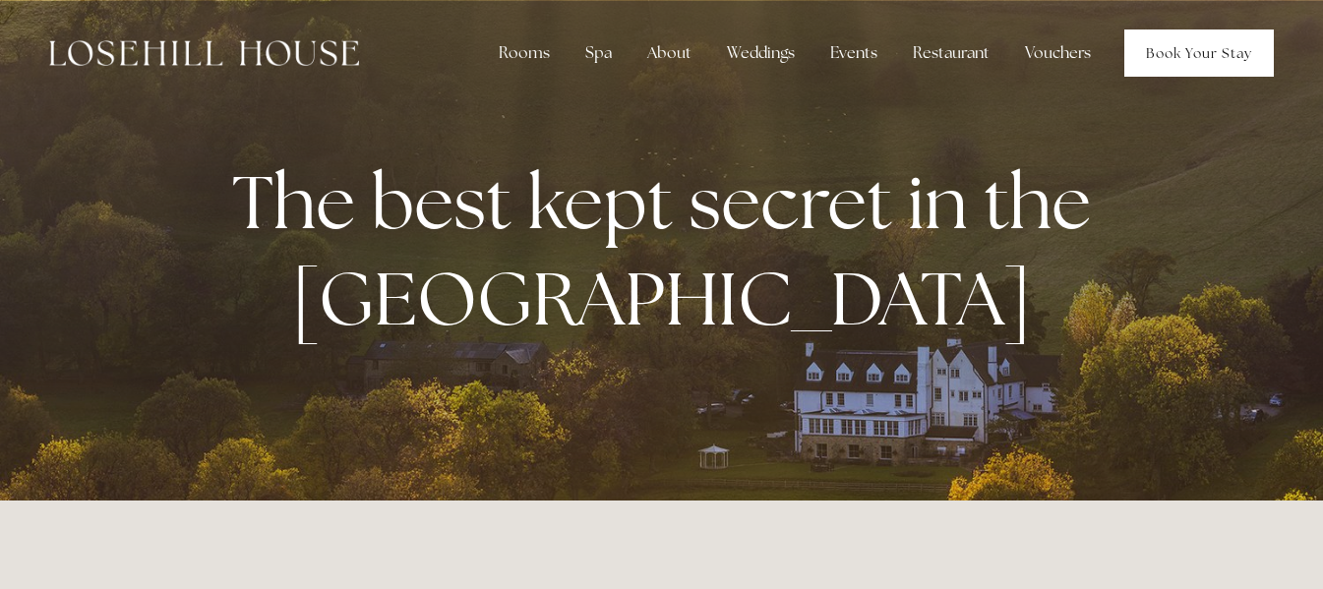
click at [1195, 52] on link "Book Your Stay" at bounding box center [1200, 53] width 150 height 47
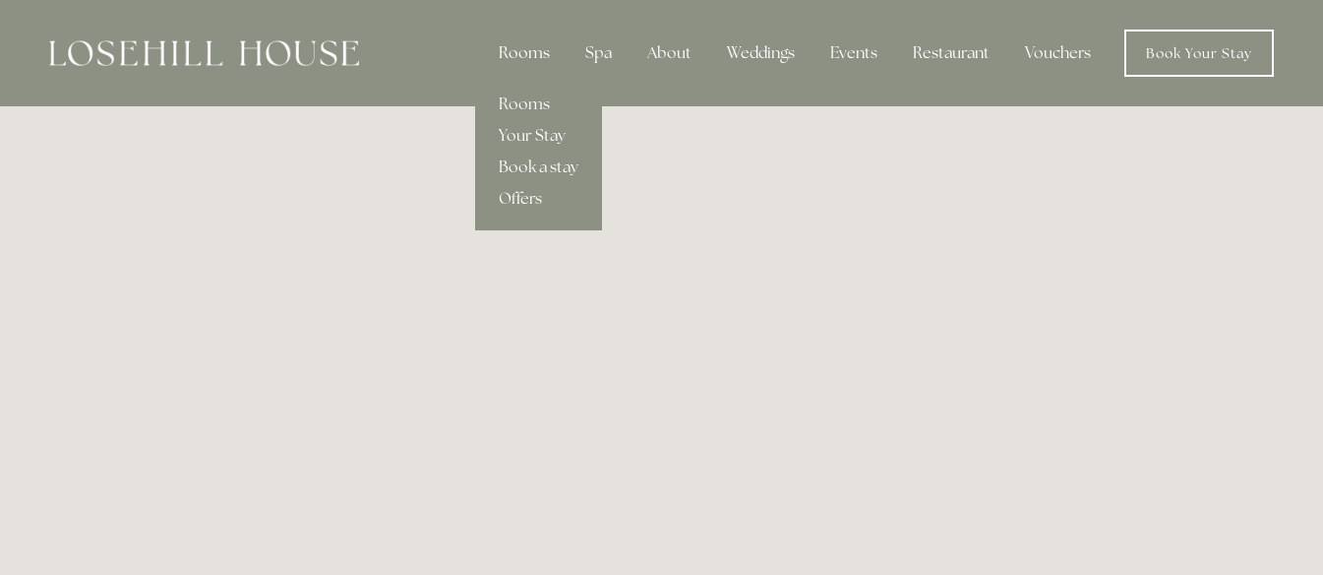
click at [525, 46] on div "Rooms" at bounding box center [524, 52] width 83 height 39
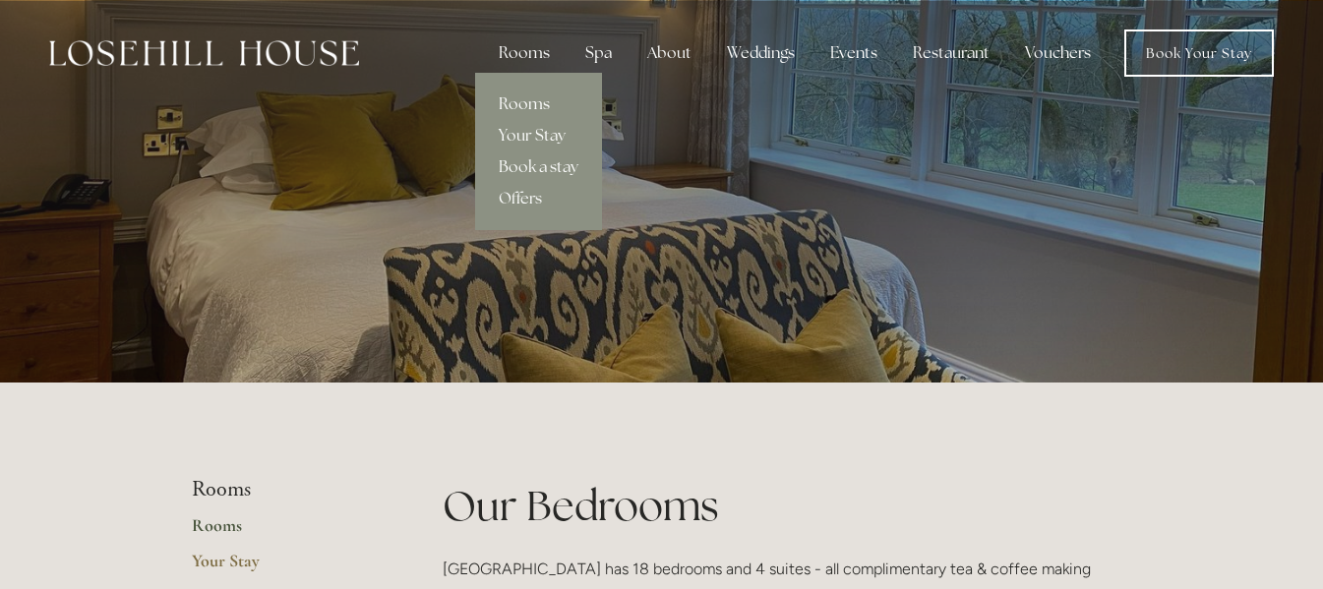
click at [534, 48] on div "Rooms" at bounding box center [524, 52] width 83 height 39
click at [529, 100] on link "Rooms" at bounding box center [538, 104] width 127 height 31
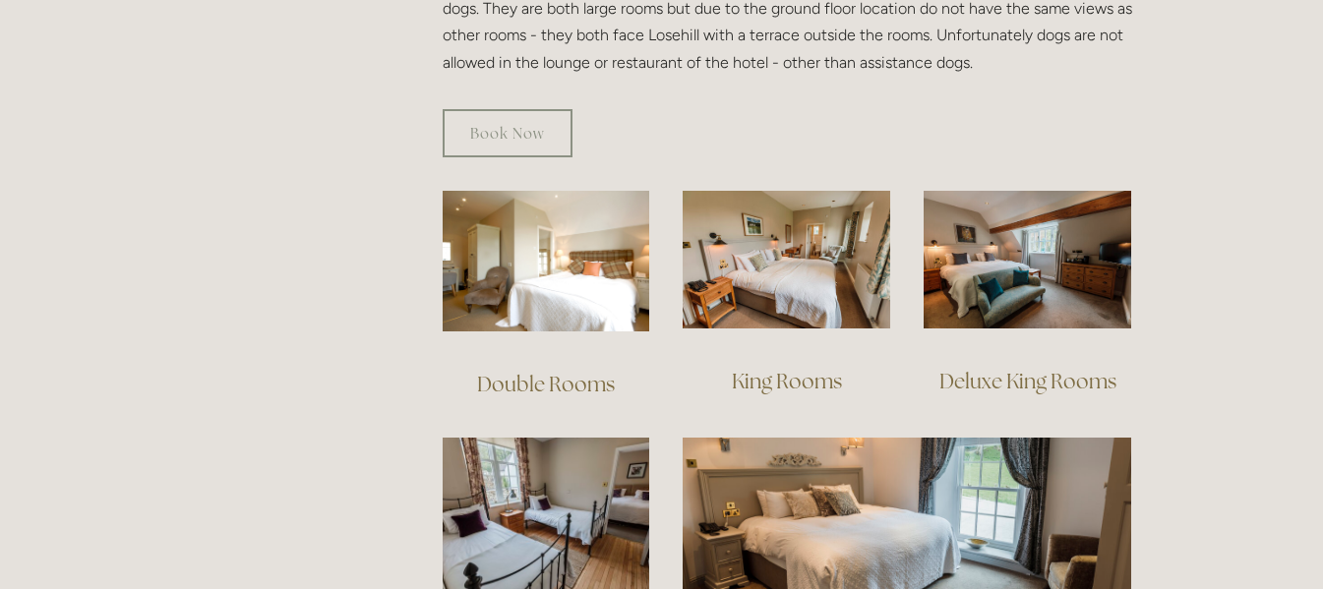
scroll to position [1181, 0]
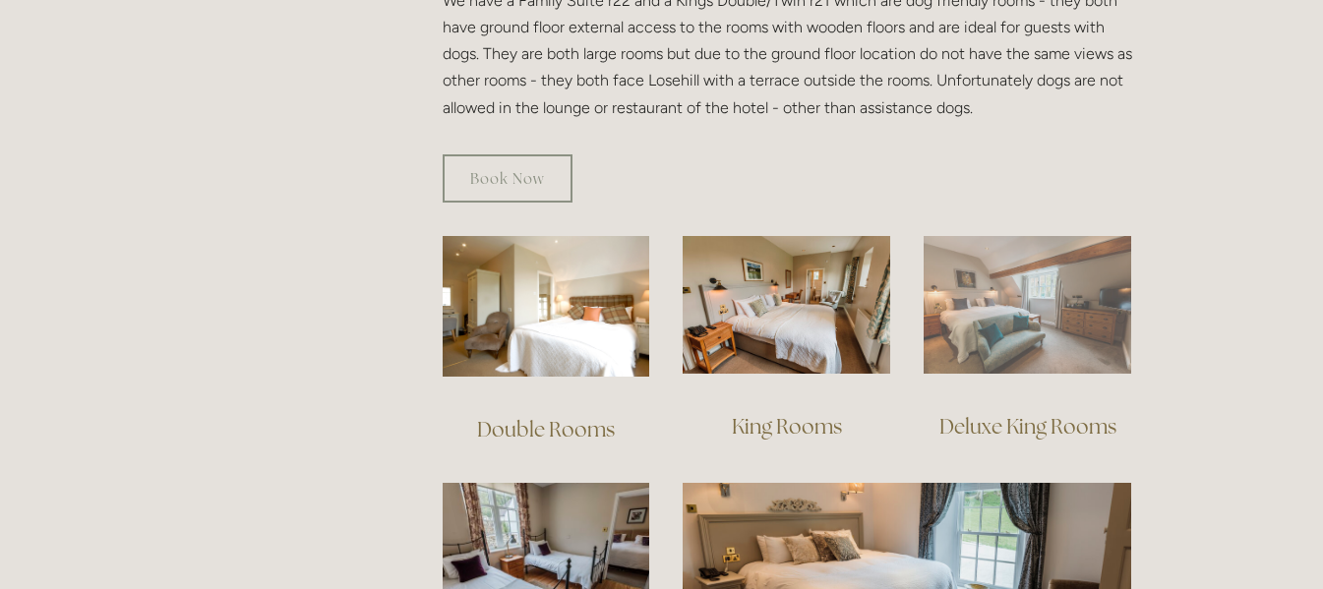
click at [1009, 295] on img at bounding box center [1028, 305] width 208 height 139
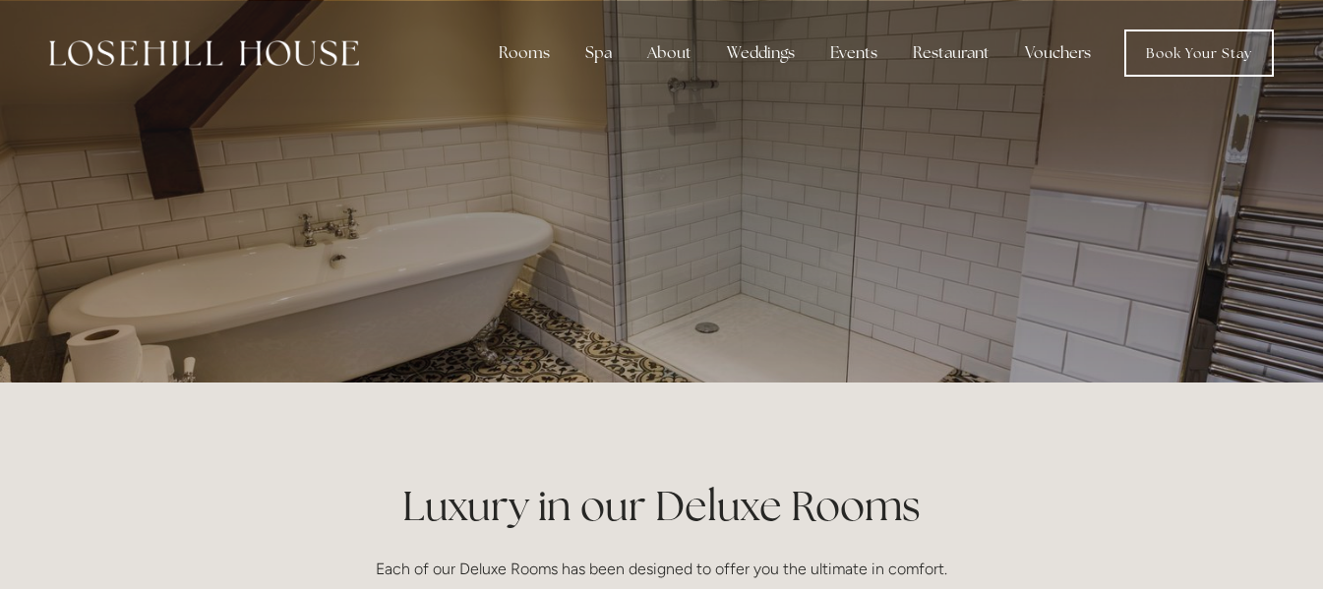
click at [695, 188] on p at bounding box center [662, 206] width 878 height 79
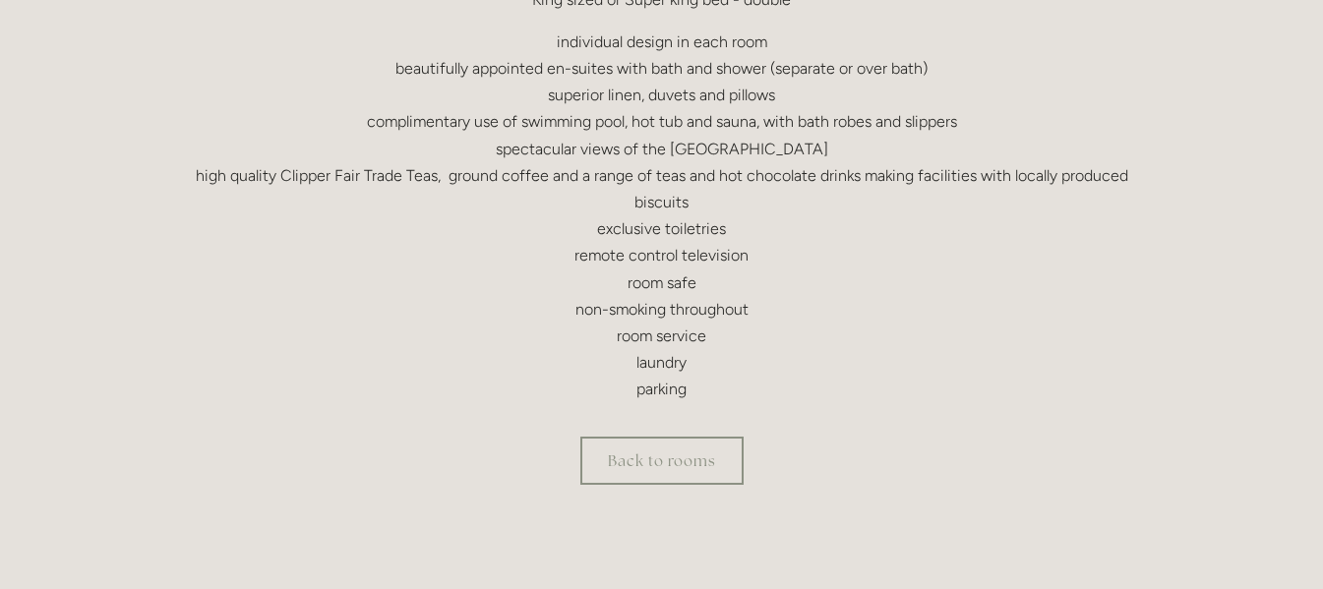
scroll to position [787, 0]
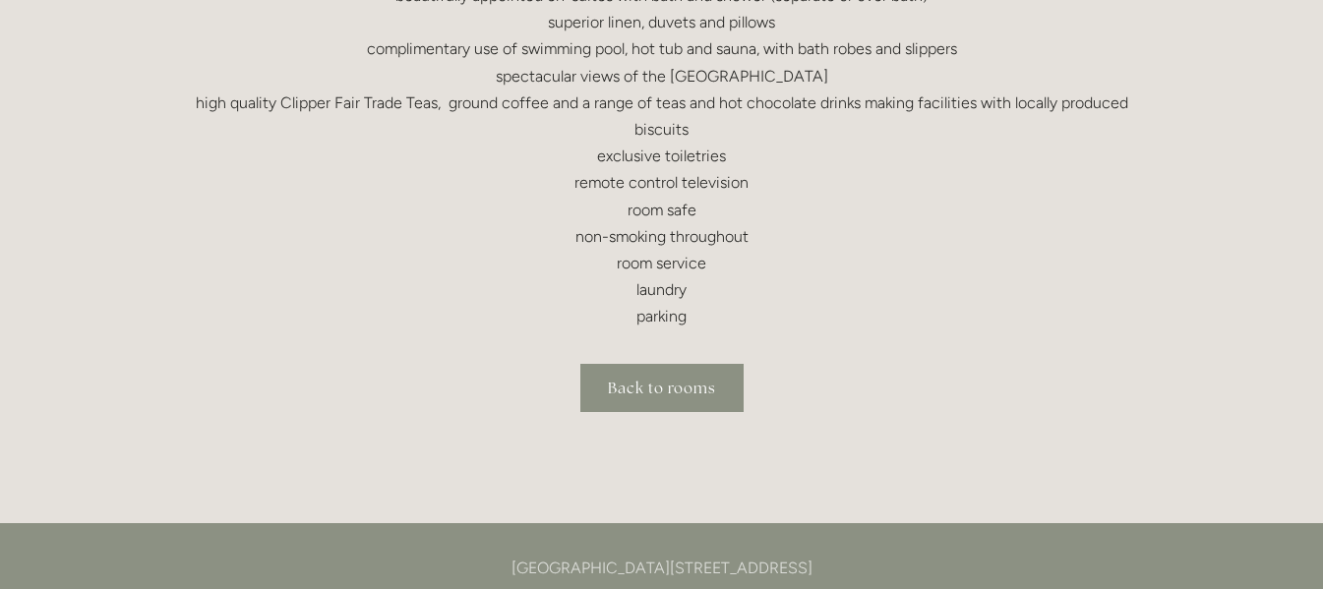
click at [641, 380] on link "Back to rooms" at bounding box center [662, 388] width 163 height 48
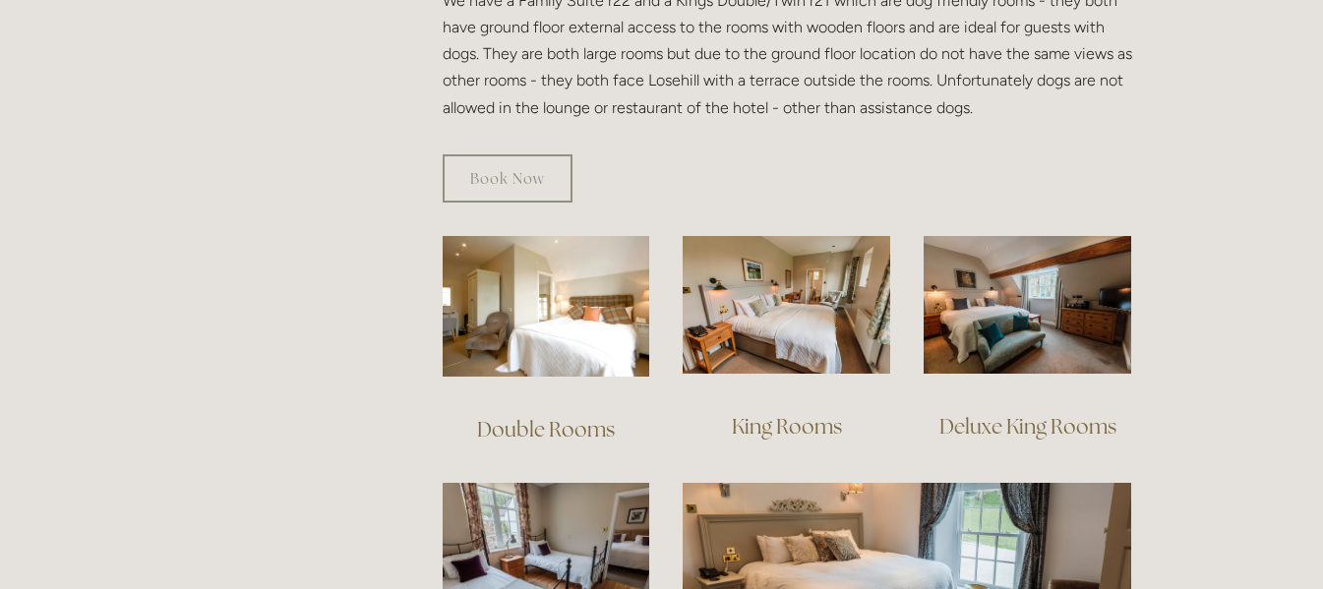
scroll to position [1378, 0]
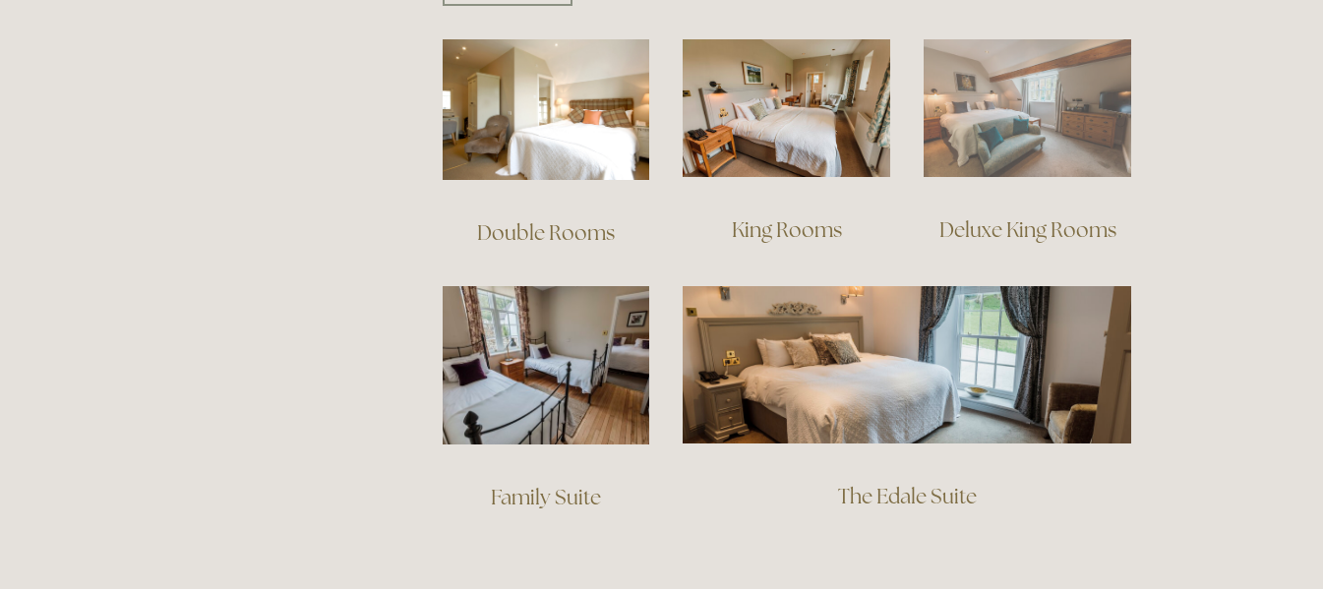
click at [1038, 83] on img at bounding box center [1028, 108] width 208 height 139
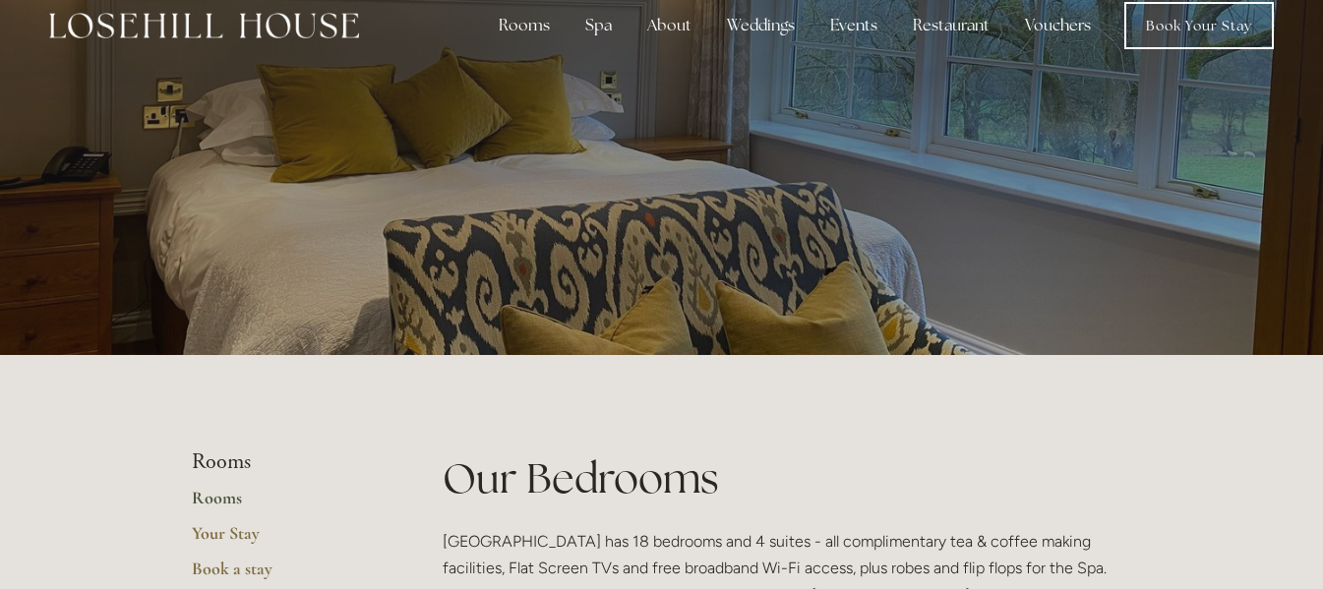
scroll to position [0, 0]
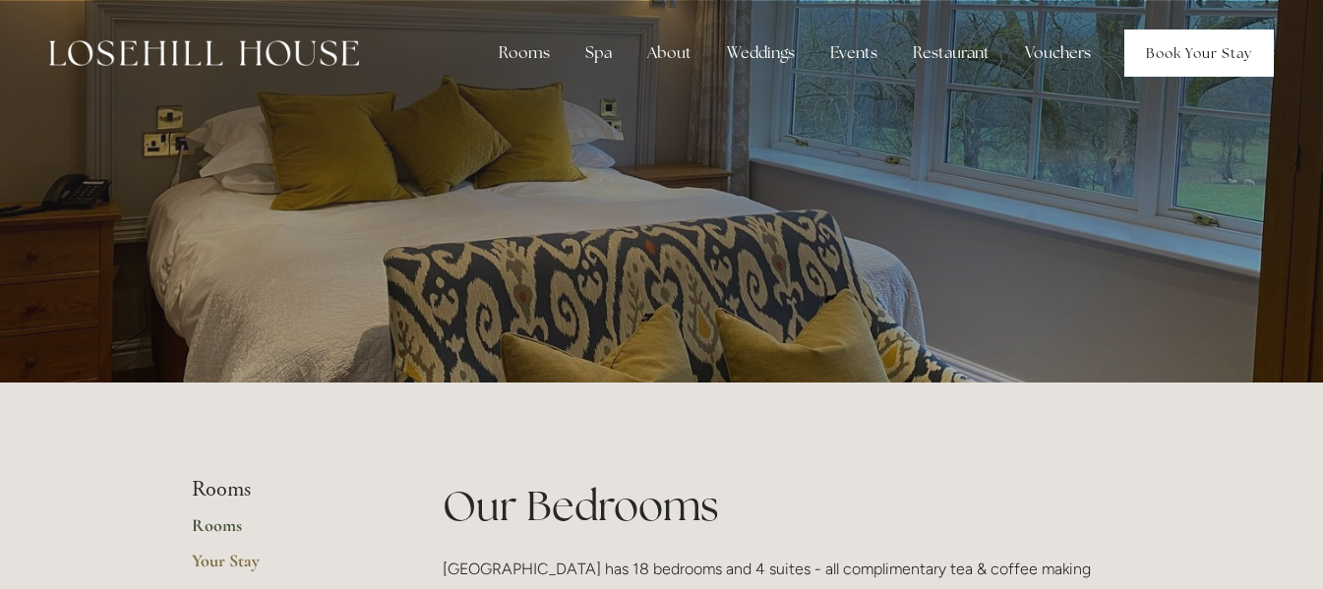
click at [1185, 52] on link "Book Your Stay" at bounding box center [1200, 53] width 150 height 47
click at [217, 527] on link "Rooms" at bounding box center [286, 532] width 188 height 35
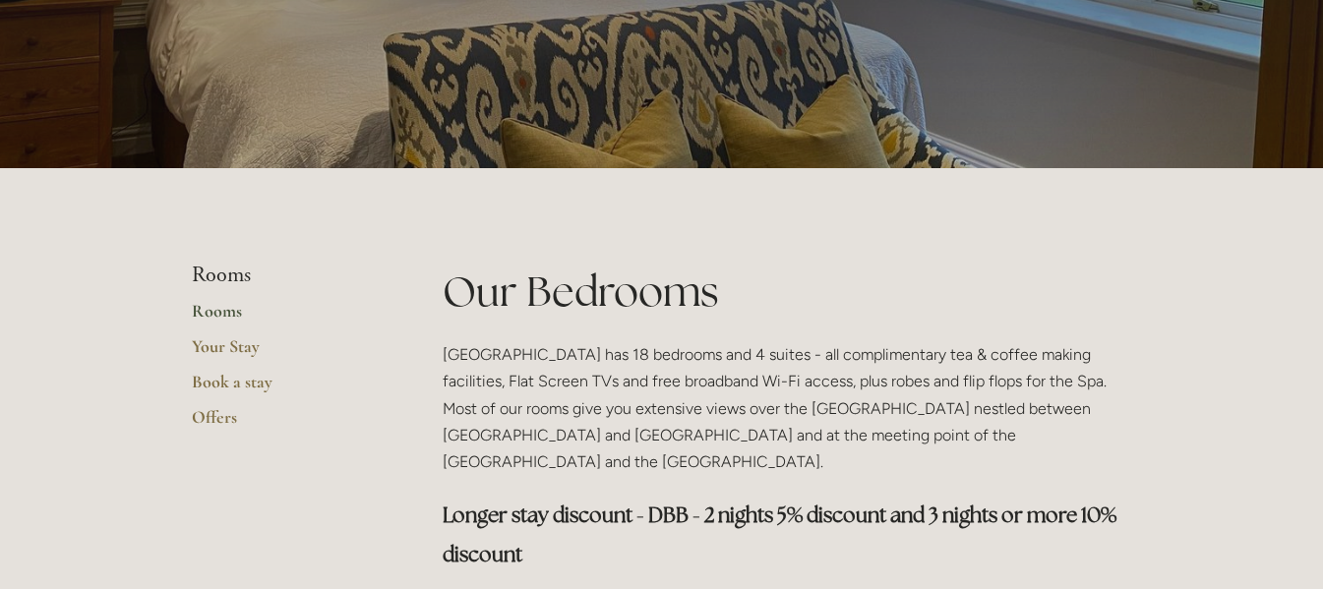
scroll to position [394, 0]
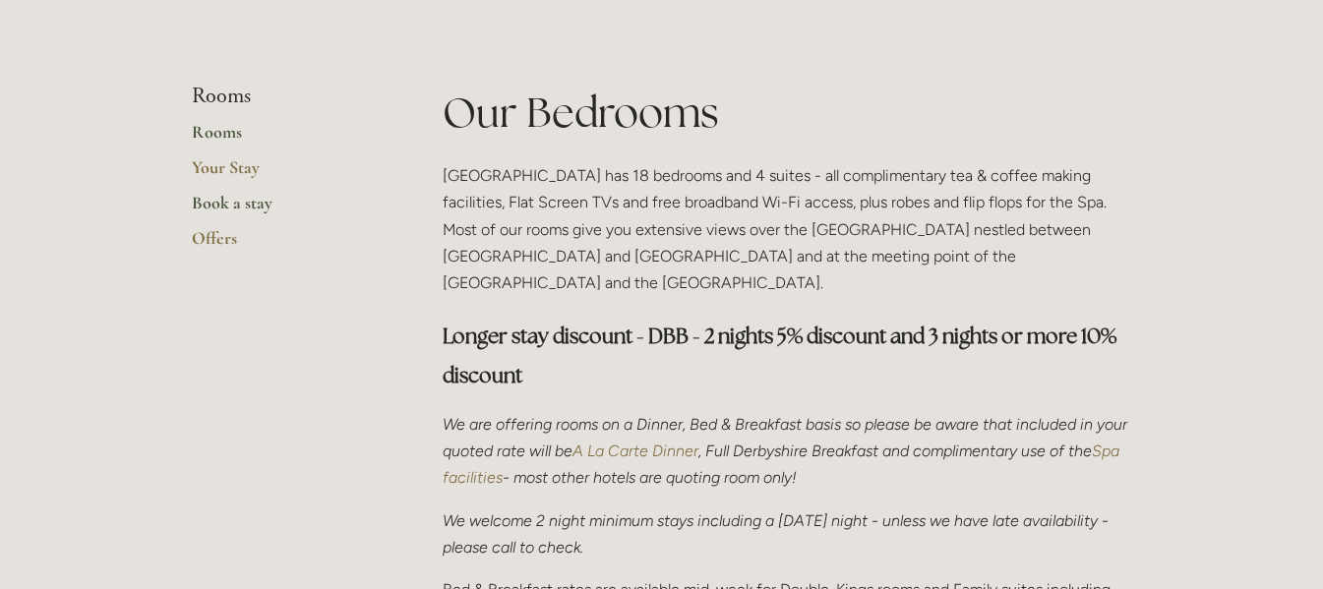
click at [242, 198] on link "Book a stay" at bounding box center [286, 209] width 188 height 35
